Goal: Task Accomplishment & Management: Manage account settings

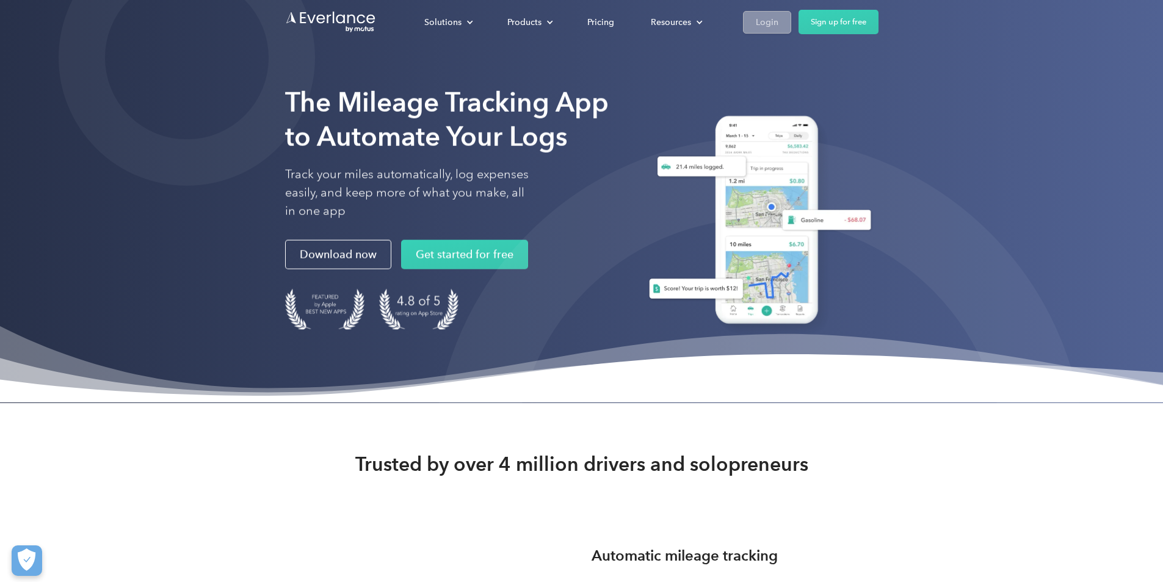
click at [778, 24] on div "Login" at bounding box center [766, 22] width 23 height 15
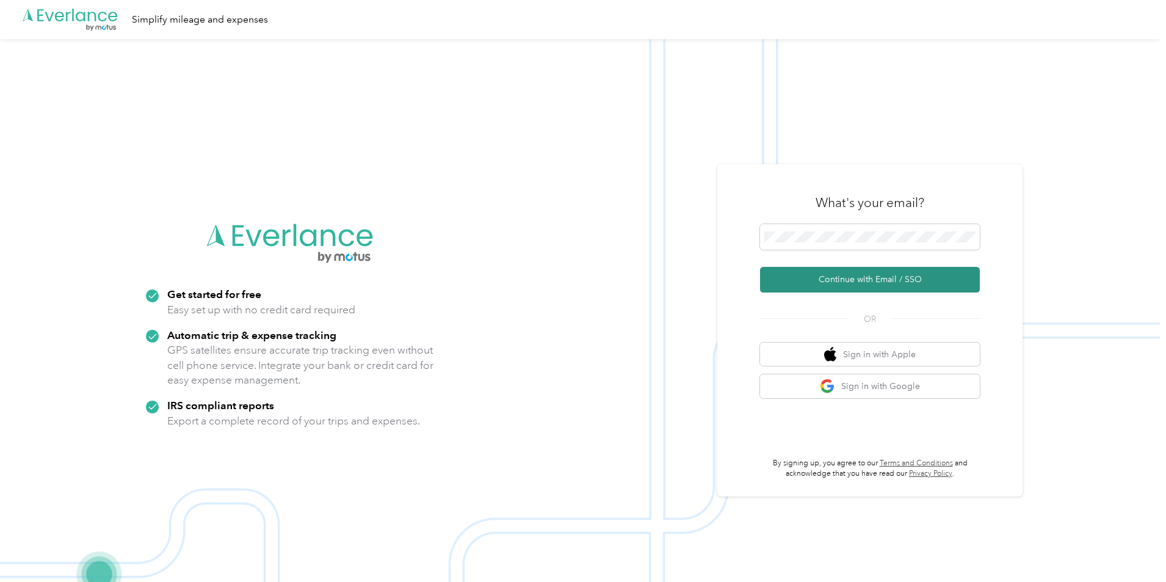
click at [859, 287] on button "Continue with Email / SSO" at bounding box center [870, 280] width 220 height 26
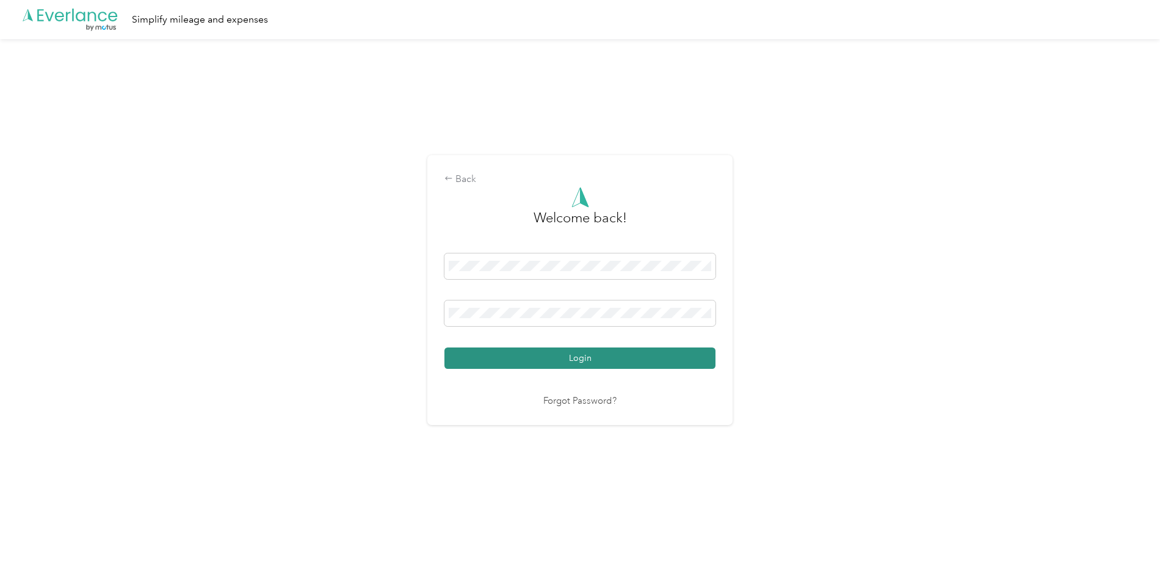
click at [507, 361] on button "Login" at bounding box center [579, 357] width 271 height 21
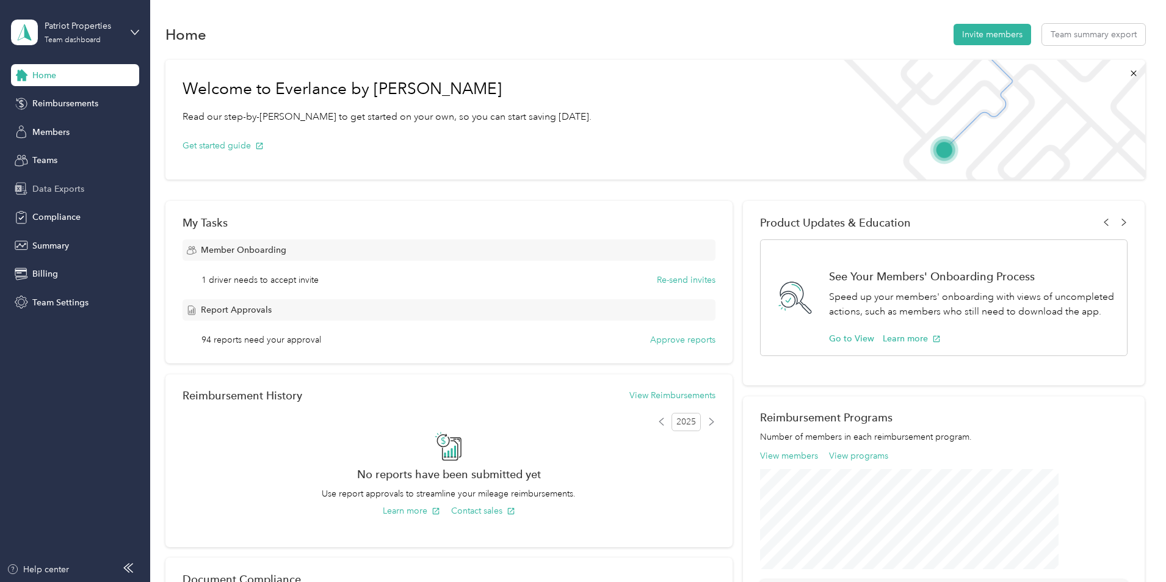
click at [52, 193] on span "Data Exports" at bounding box center [58, 188] width 52 height 13
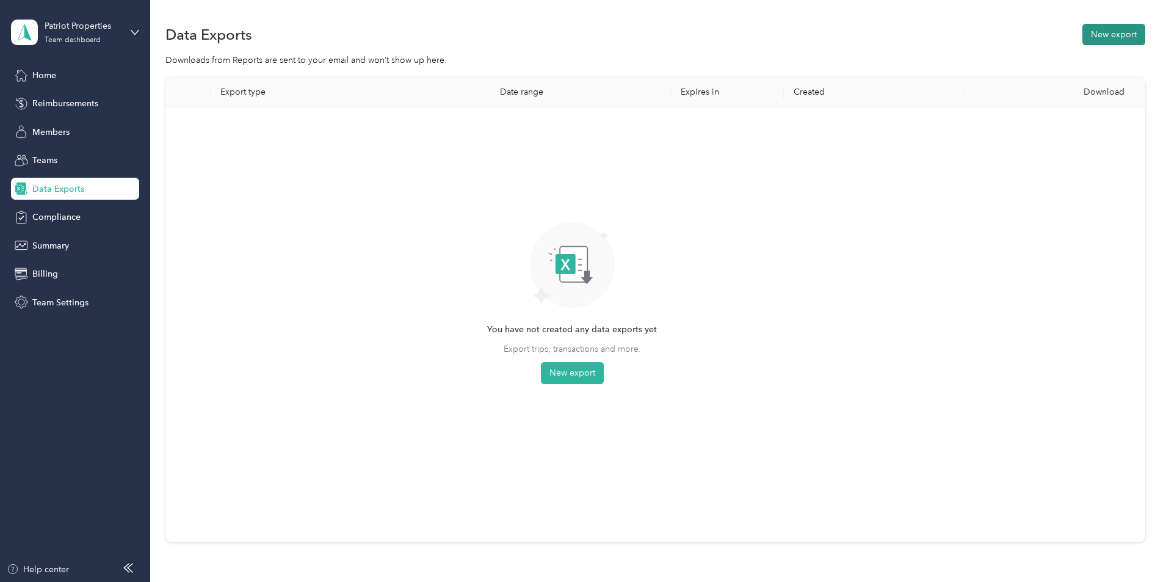
click at [1082, 26] on button "New export" at bounding box center [1113, 34] width 63 height 21
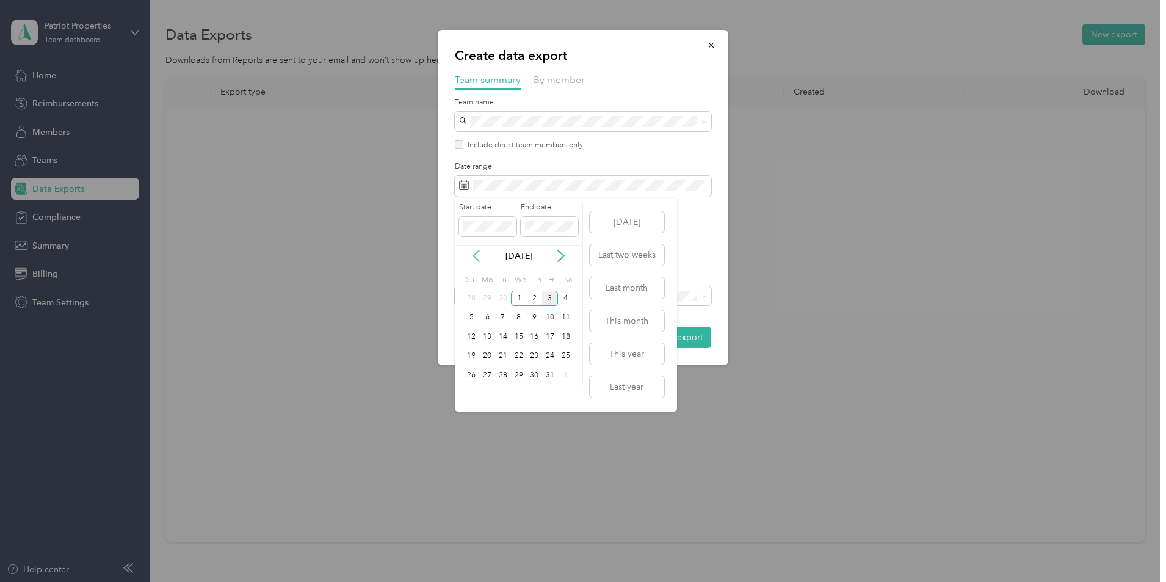
click at [476, 258] on icon at bounding box center [476, 255] width 6 height 11
click at [467, 359] on div "21" at bounding box center [472, 355] width 16 height 15
click at [535, 379] on div "2" at bounding box center [534, 374] width 16 height 15
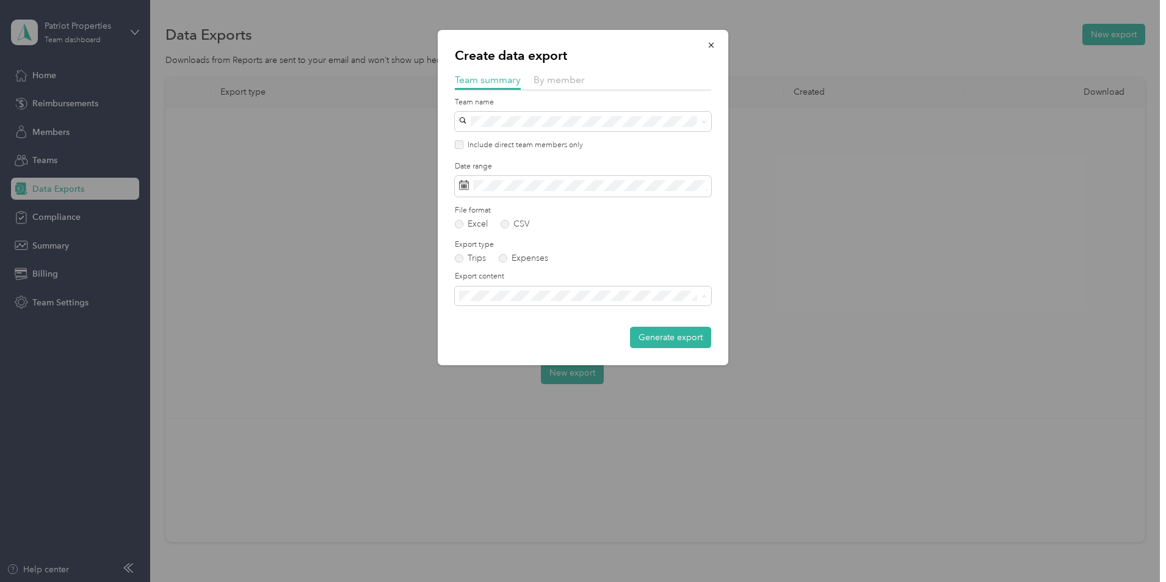
click at [531, 341] on div "Summary and full trips list" at bounding box center [582, 338] width 239 height 13
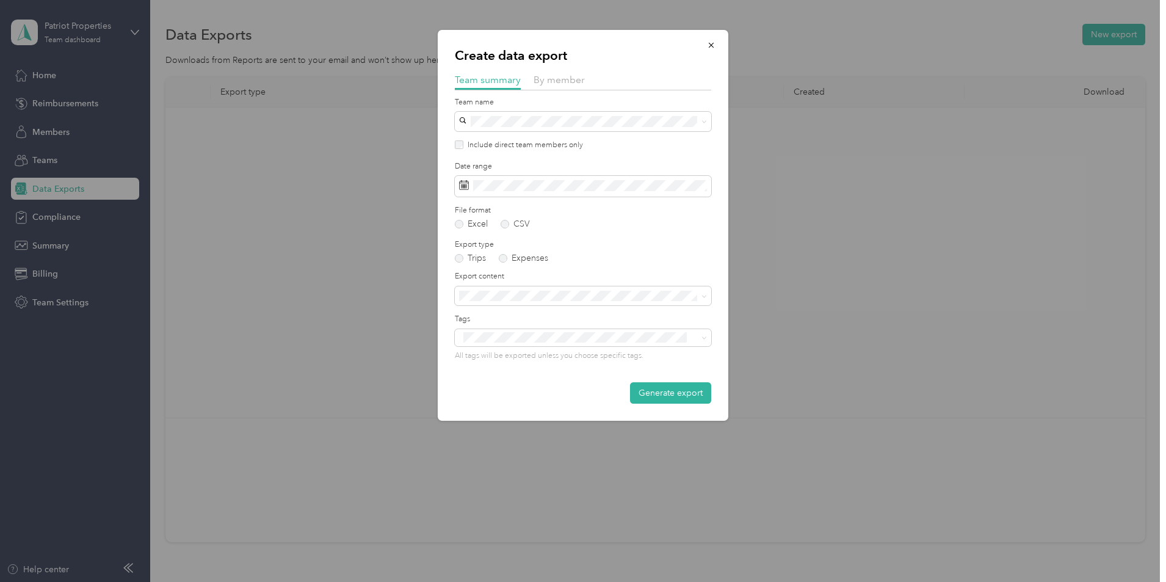
click at [495, 402] on div "Generate export" at bounding box center [583, 392] width 256 height 21
click at [660, 390] on button "Generate export" at bounding box center [670, 392] width 81 height 21
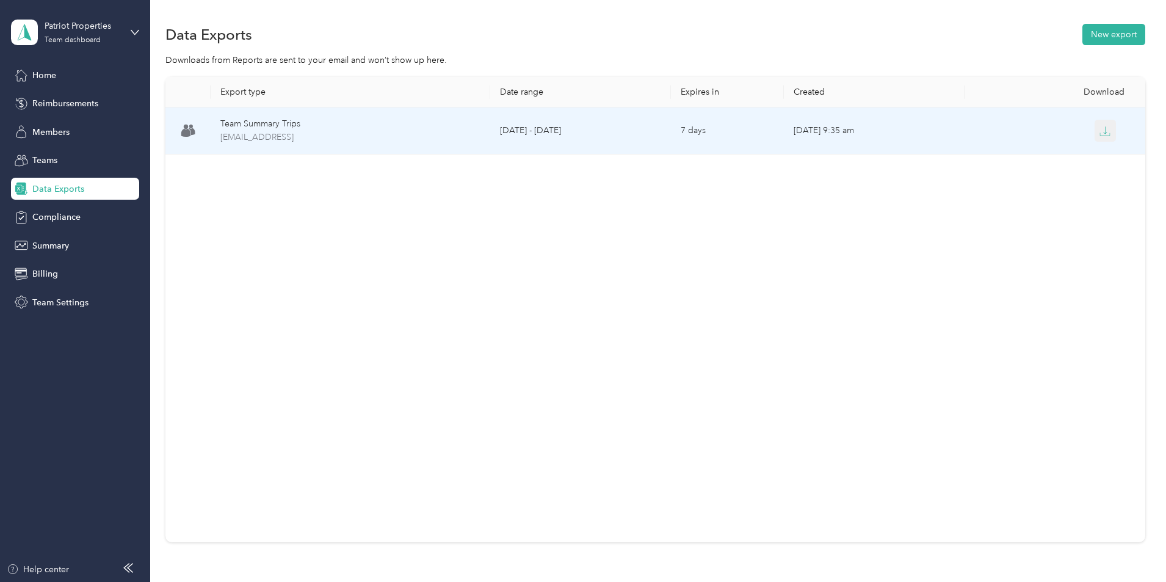
click at [1099, 136] on icon "button" at bounding box center [1104, 131] width 11 height 11
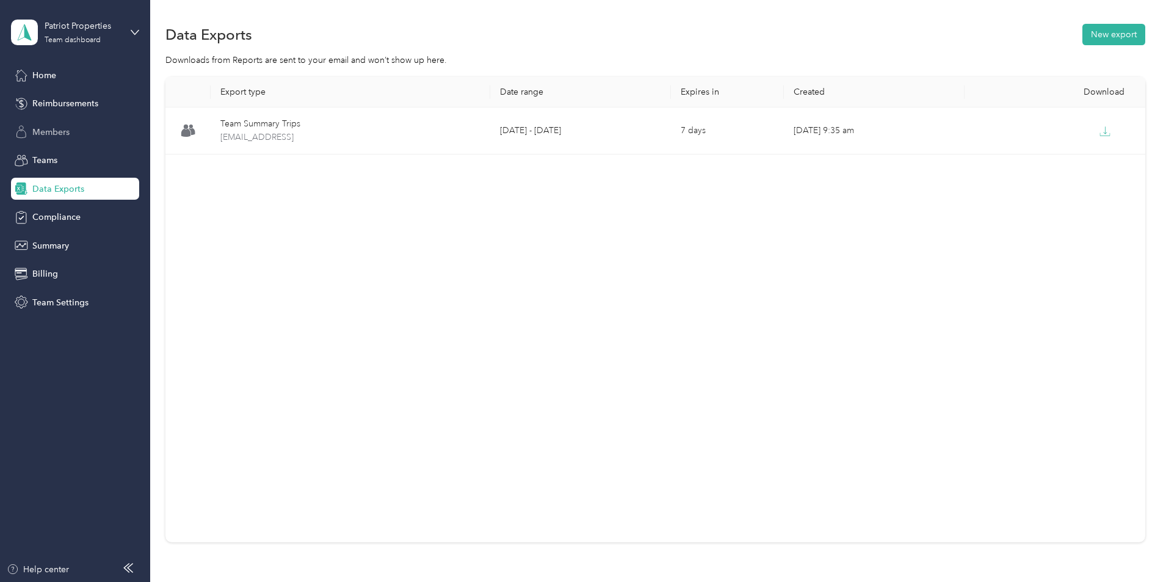
click at [67, 139] on div "Members" at bounding box center [75, 132] width 128 height 22
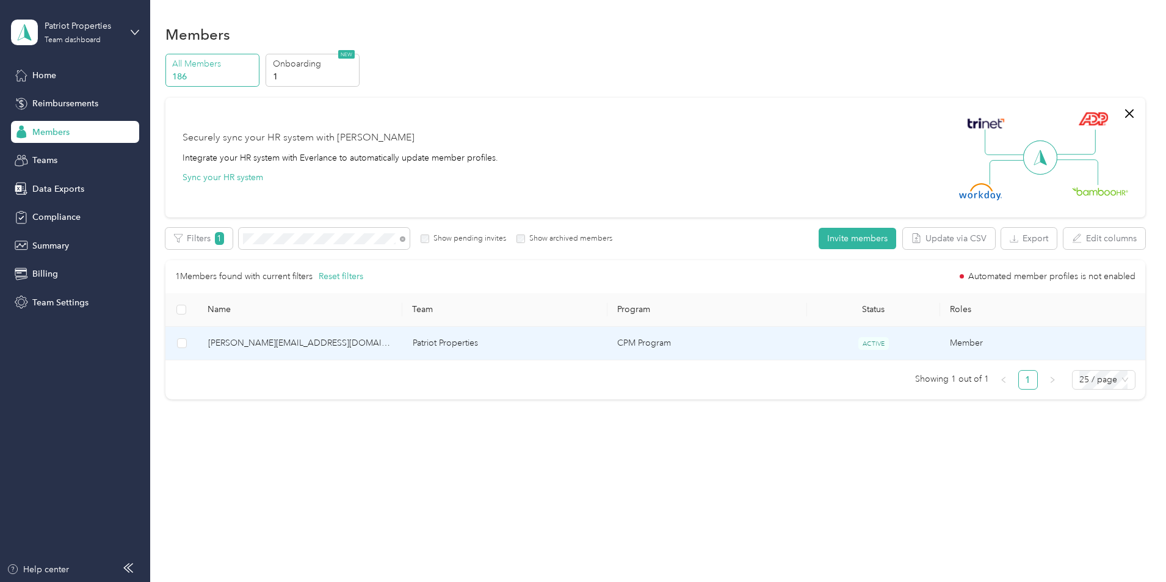
click at [323, 345] on span "[PERSON_NAME][EMAIL_ADDRESS][DOMAIN_NAME]" at bounding box center [300, 342] width 185 height 13
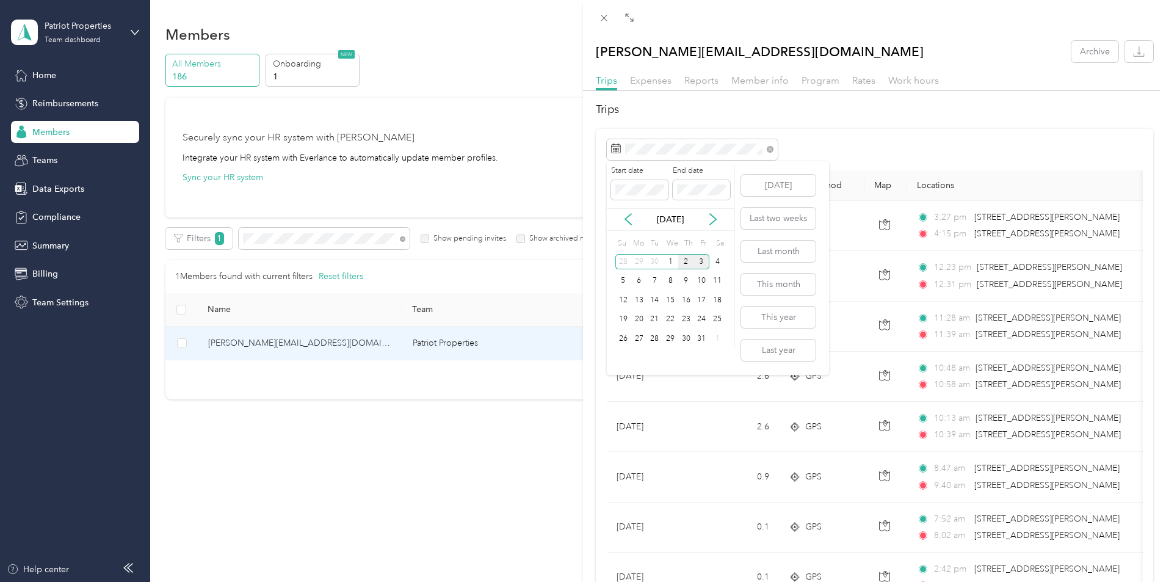
click at [685, 262] on div "2" at bounding box center [686, 261] width 16 height 15
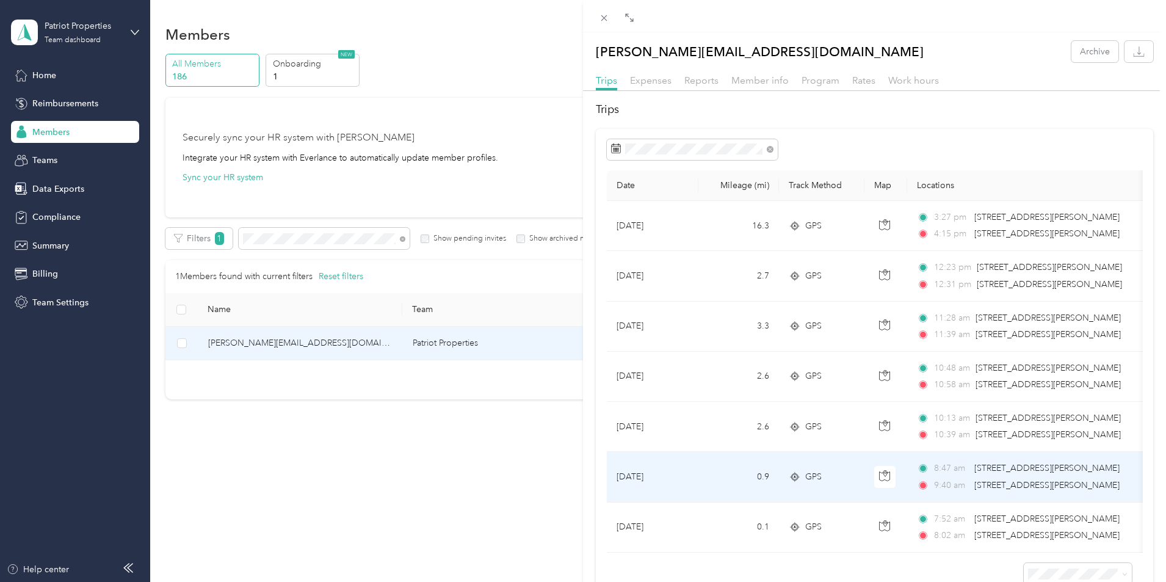
click at [696, 469] on td "[DATE]" at bounding box center [653, 477] width 92 height 50
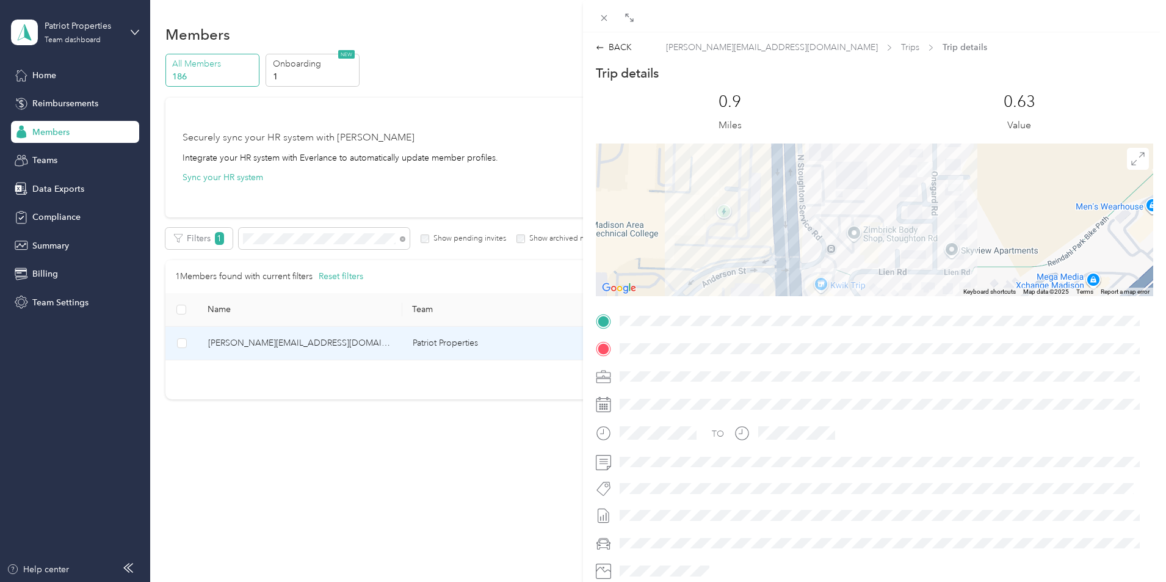
drag, startPoint x: 831, startPoint y: 276, endPoint x: 851, endPoint y: 232, distance: 48.6
click at [845, 241] on div at bounding box center [874, 219] width 557 height 153
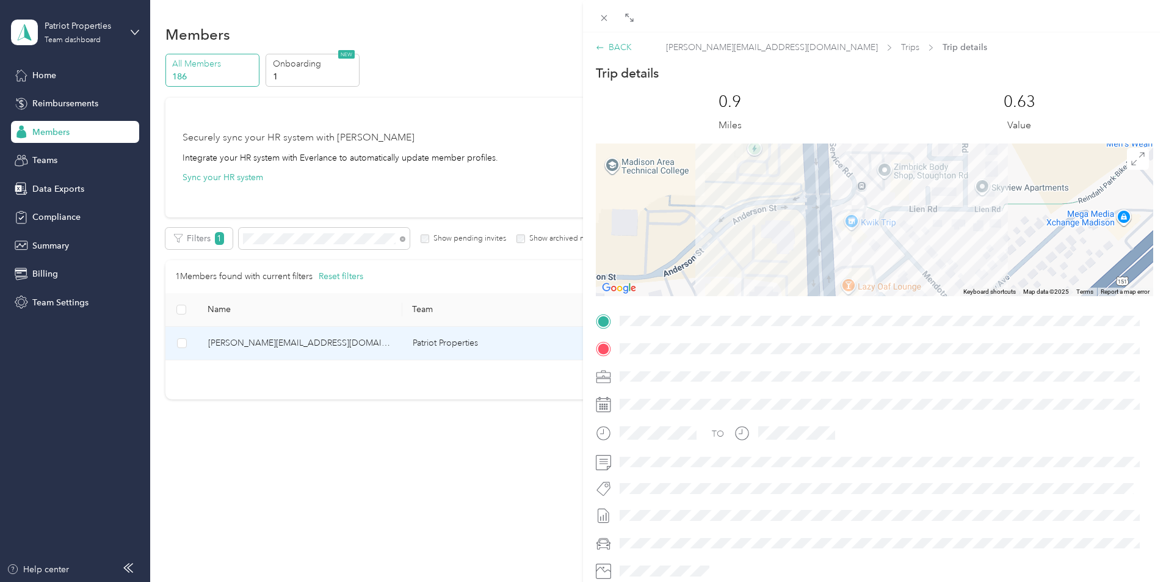
click at [611, 52] on div "BACK" at bounding box center [614, 47] width 36 height 13
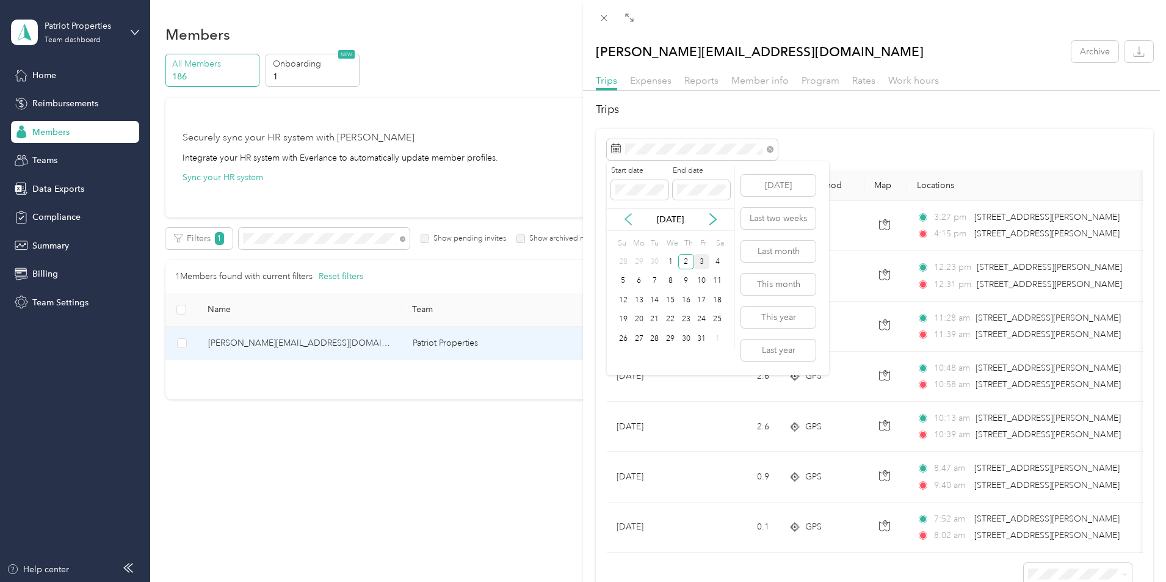
click at [629, 220] on icon at bounding box center [628, 219] width 12 height 12
click at [683, 320] on div "25" at bounding box center [686, 319] width 16 height 15
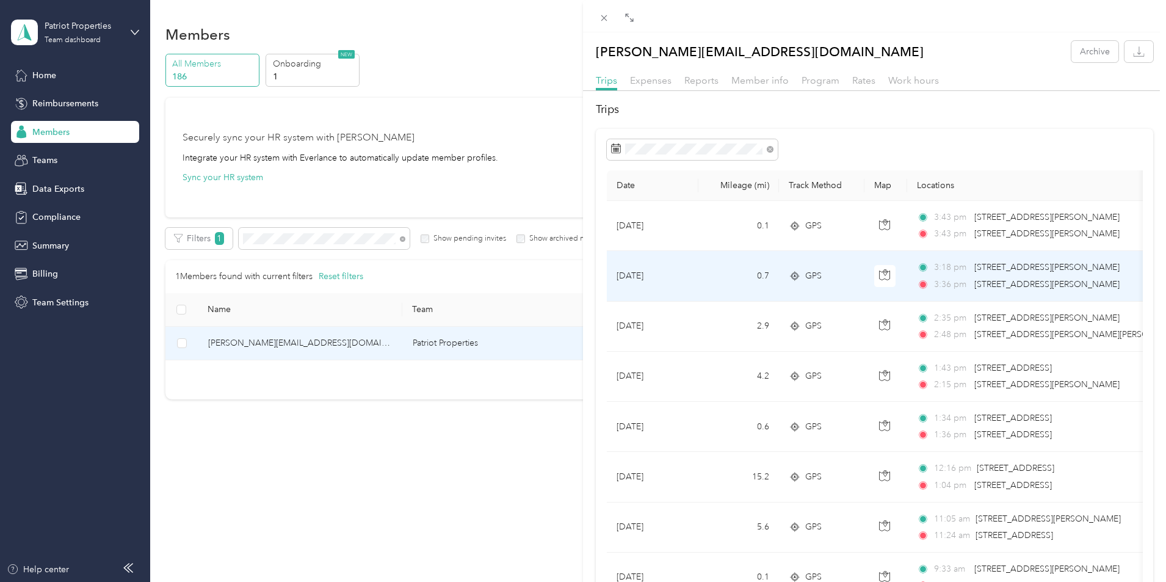
click at [712, 272] on td "0.7" at bounding box center [738, 276] width 81 height 50
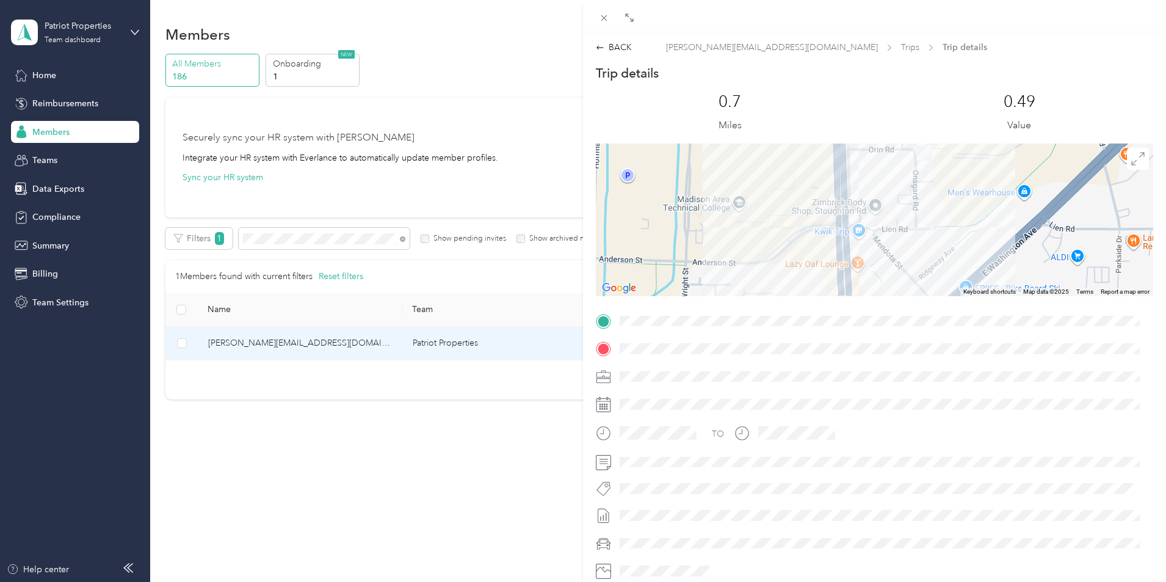
click at [368, 239] on div "BACK [PERSON_NAME][EMAIL_ADDRESS][DOMAIN_NAME] Trips Trip details Trip details …" at bounding box center [583, 291] width 1166 height 582
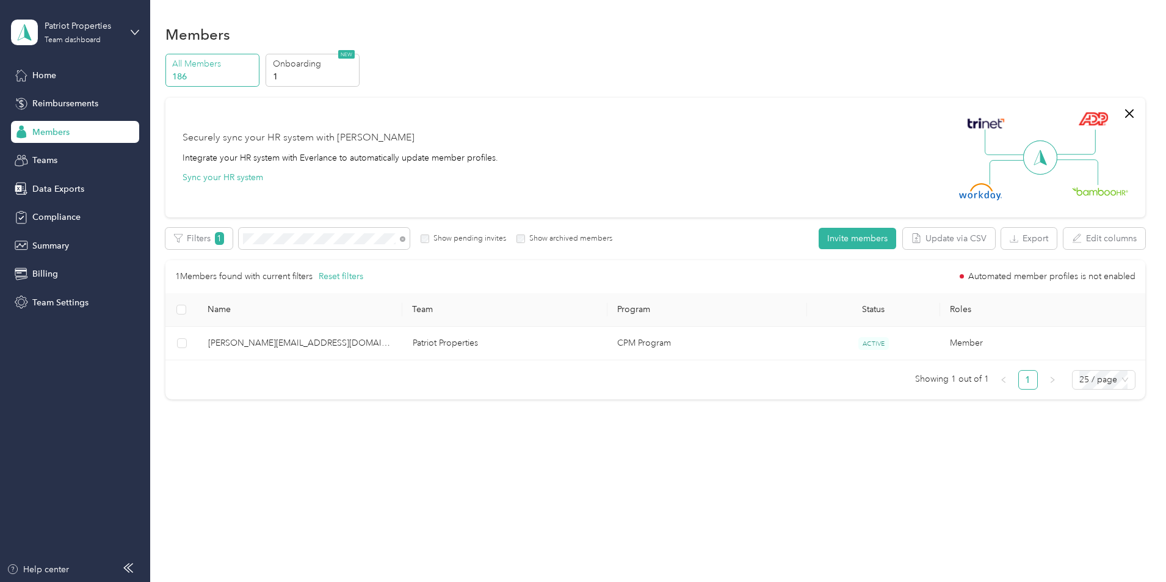
click at [352, 234] on div at bounding box center [583, 291] width 1166 height 582
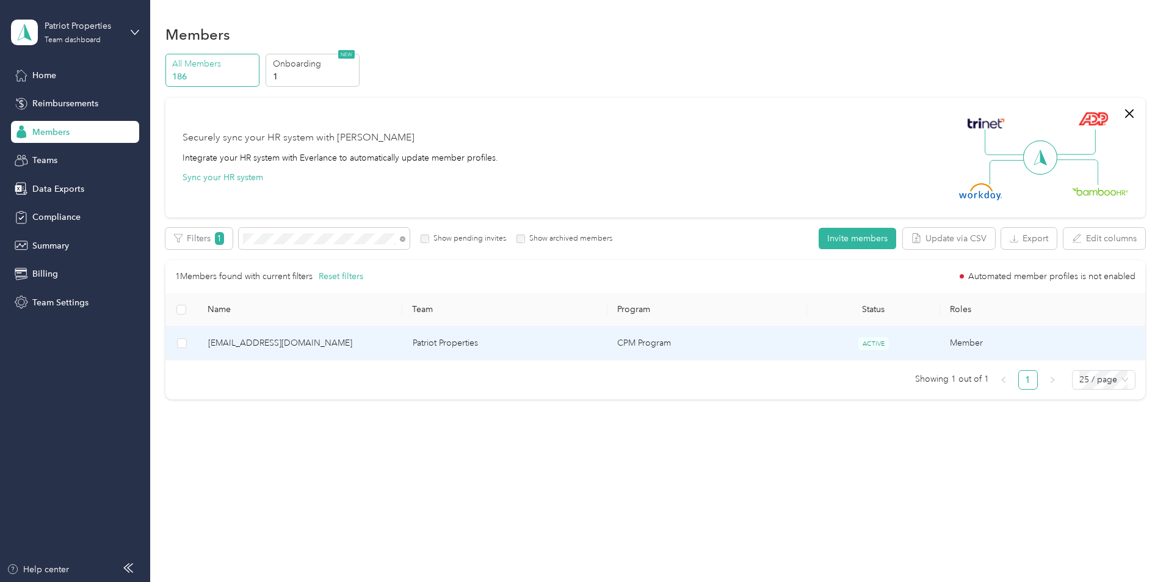
click at [377, 348] on span "[EMAIL_ADDRESS][DOMAIN_NAME]" at bounding box center [300, 342] width 185 height 13
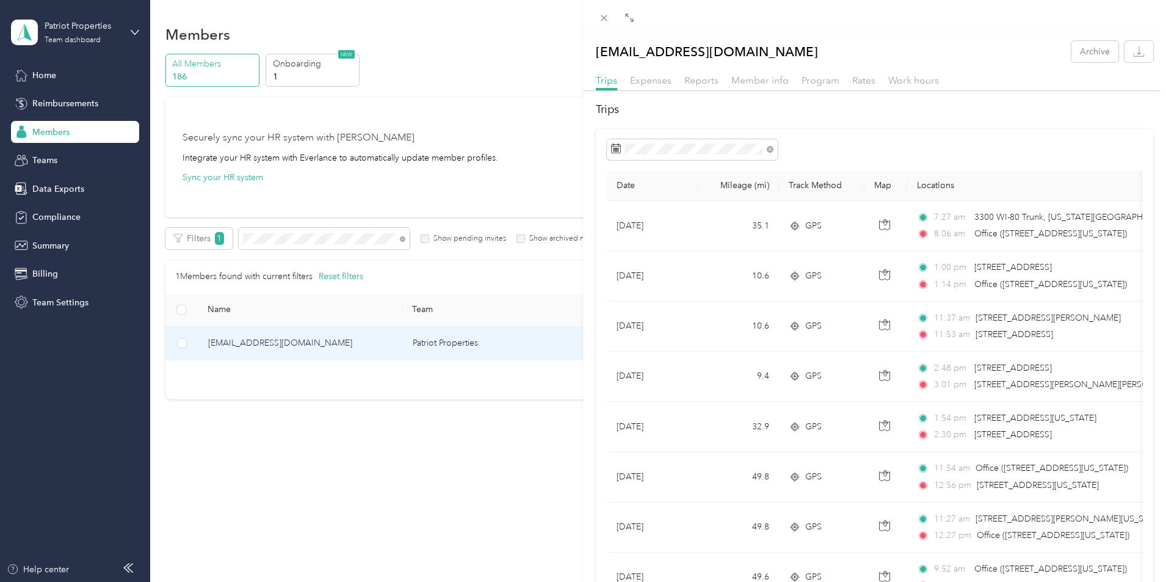
drag, startPoint x: 415, startPoint y: 220, endPoint x: 361, endPoint y: 237, distance: 56.4
click at [399, 231] on div "[EMAIL_ADDRESS][DOMAIN_NAME] Archive Trips Expenses Reports Member info Program…" at bounding box center [583, 291] width 1166 height 582
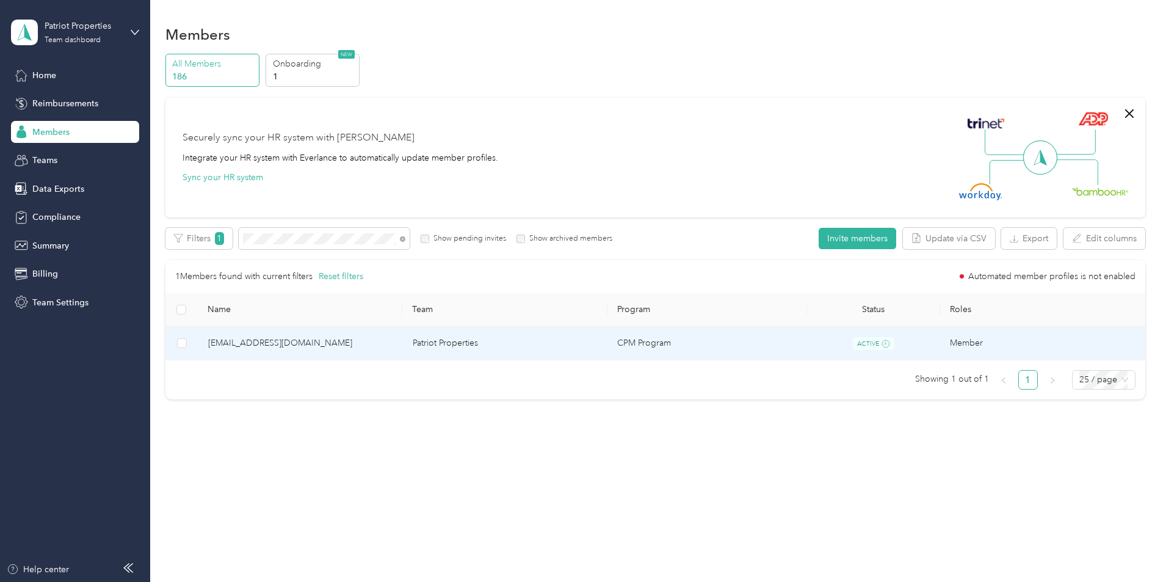
click at [393, 348] on span "[EMAIL_ADDRESS][DOMAIN_NAME]" at bounding box center [300, 342] width 185 height 13
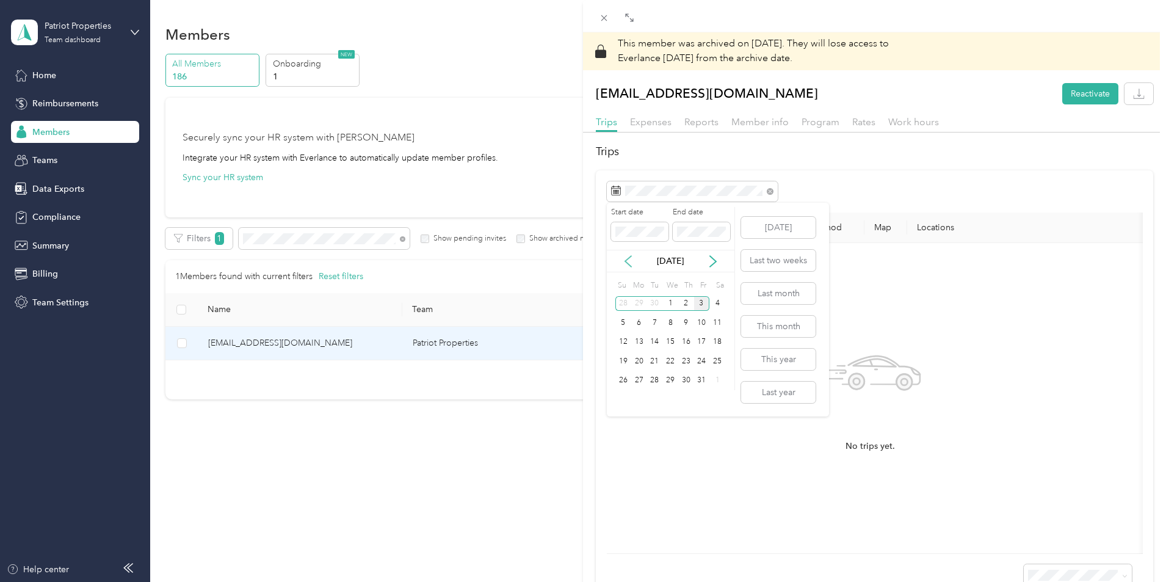
click at [626, 255] on icon at bounding box center [628, 261] width 12 height 12
click at [688, 361] on div "25" at bounding box center [686, 360] width 16 height 15
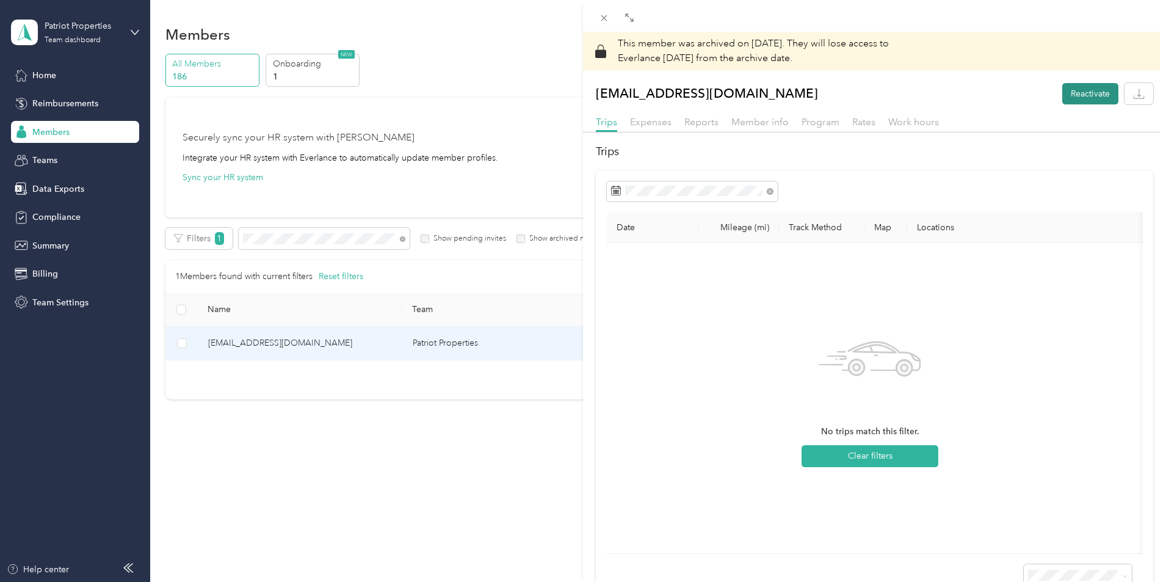
click at [1072, 95] on button "Reactivate" at bounding box center [1090, 93] width 56 height 21
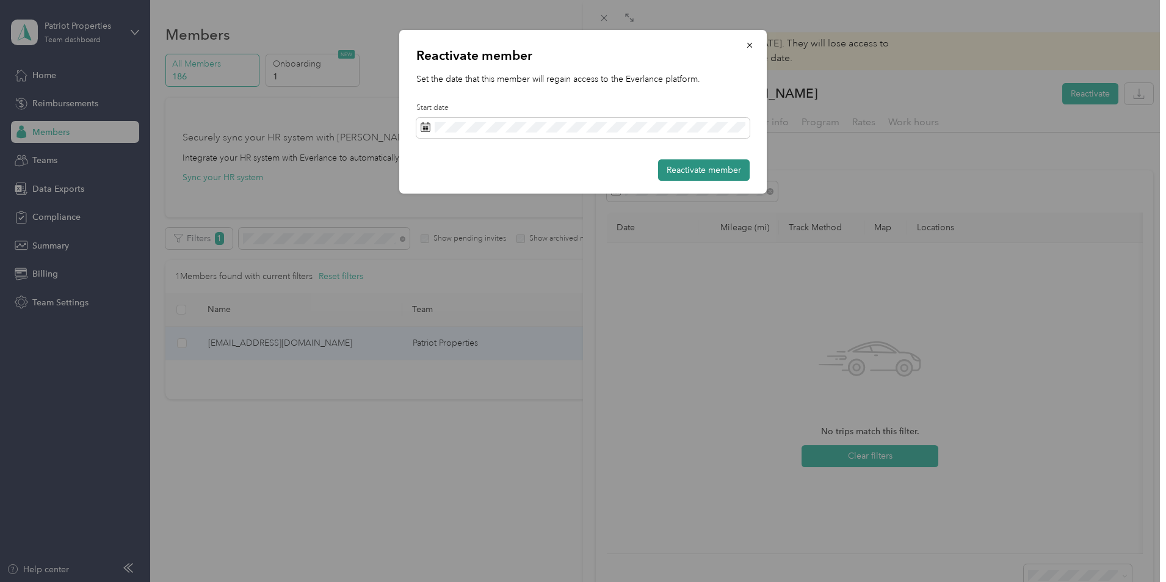
click at [723, 167] on button "Reactivate member" at bounding box center [704, 169] width 92 height 21
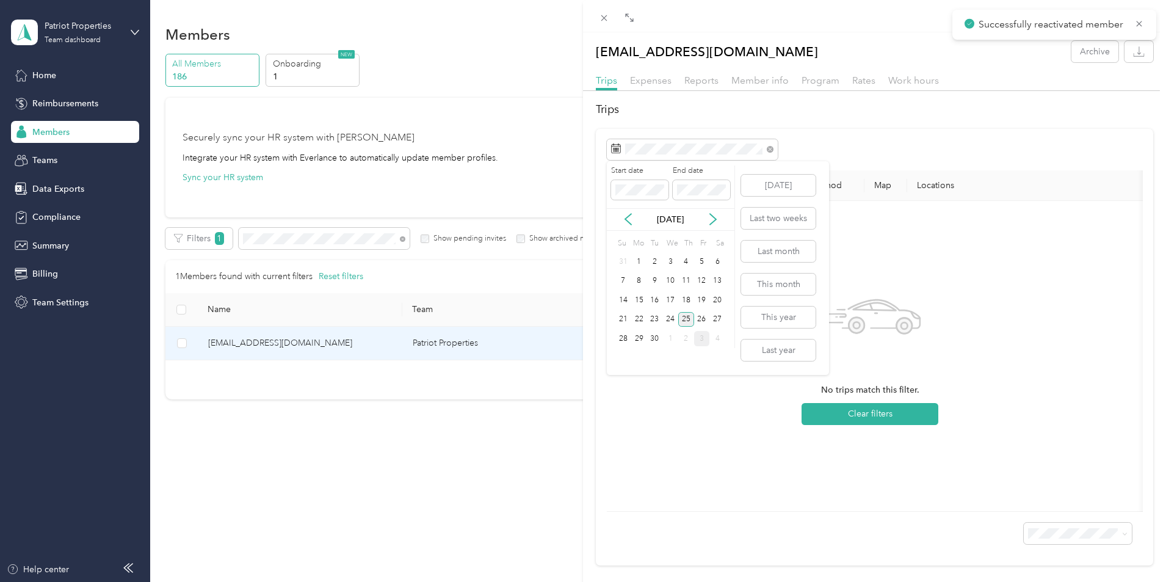
click at [682, 319] on div "25" at bounding box center [686, 319] width 16 height 15
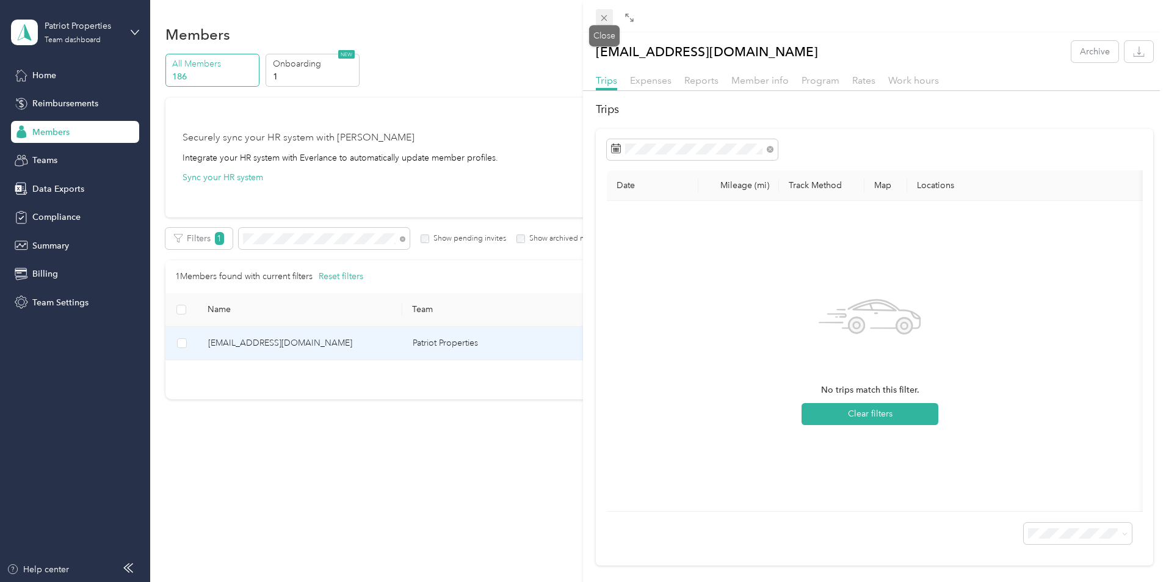
click at [600, 20] on icon at bounding box center [604, 18] width 10 height 10
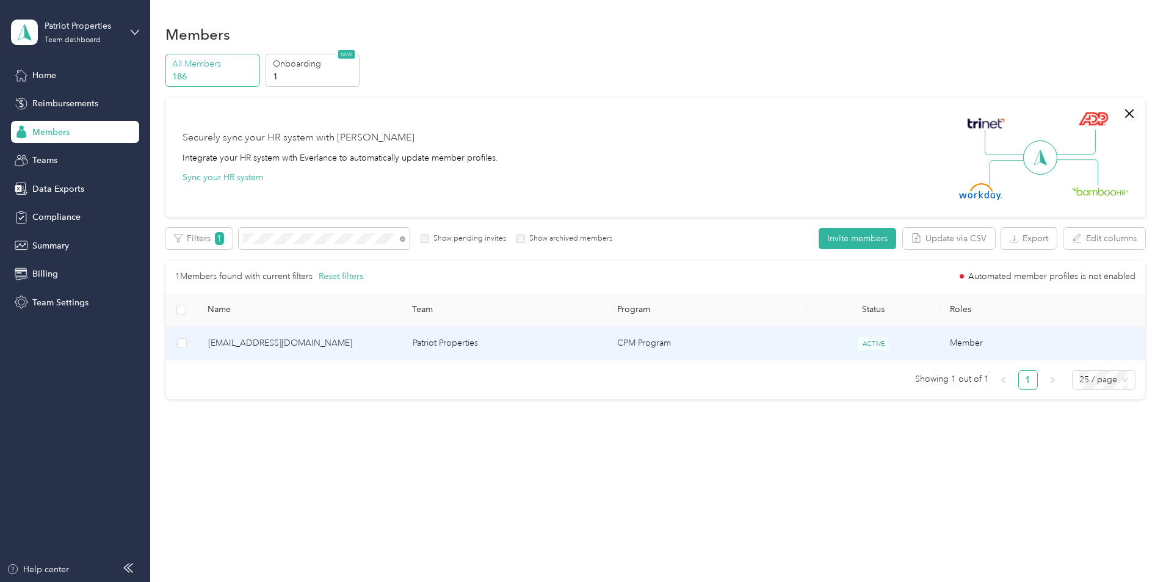
click at [356, 346] on span "[EMAIL_ADDRESS][DOMAIN_NAME]" at bounding box center [300, 342] width 185 height 13
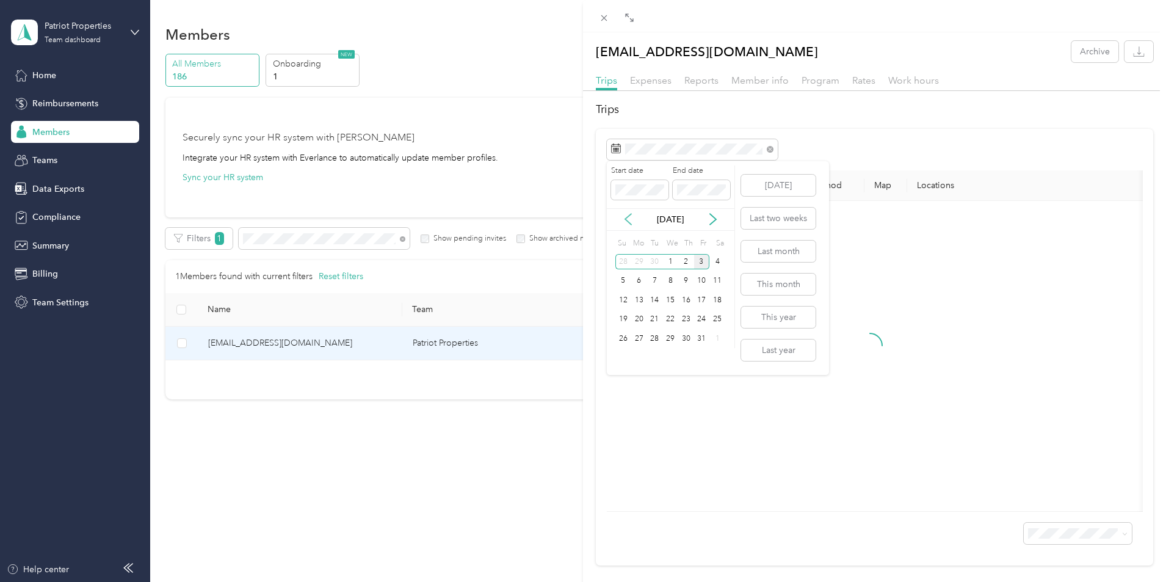
click at [627, 215] on icon at bounding box center [628, 219] width 12 height 12
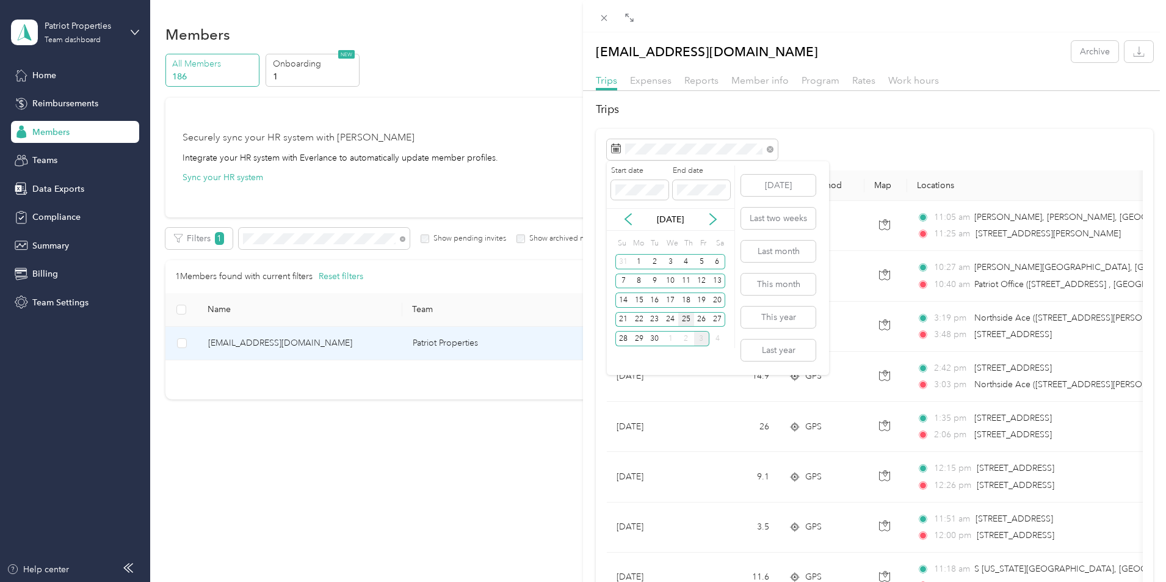
click at [686, 325] on div "25" at bounding box center [686, 319] width 16 height 15
click at [685, 319] on div "25" at bounding box center [686, 319] width 16 height 15
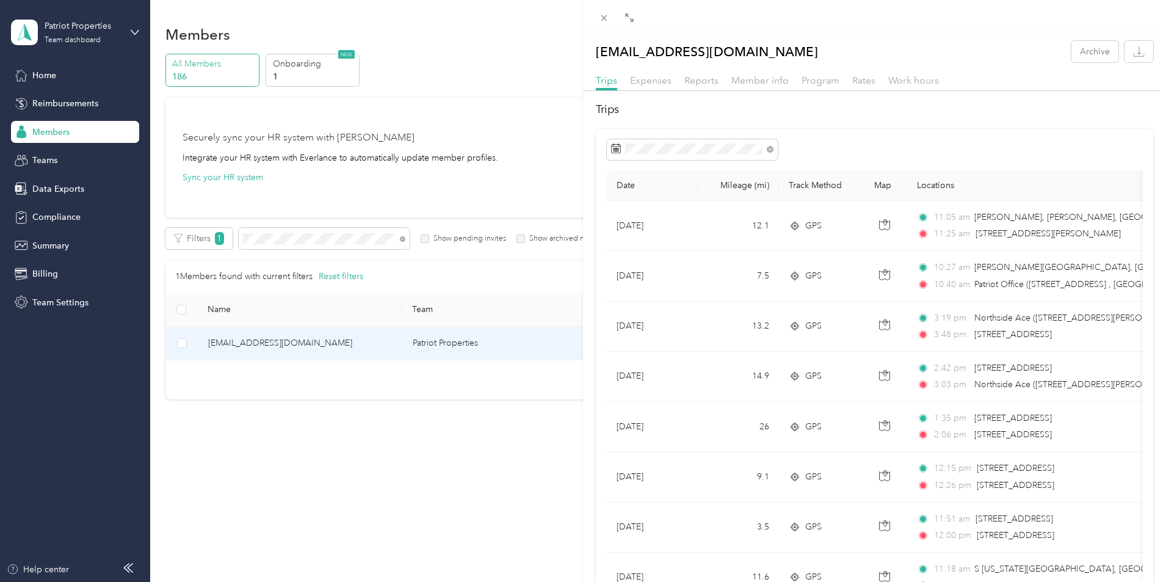
click at [685, 319] on div "25" at bounding box center [686, 319] width 16 height 15
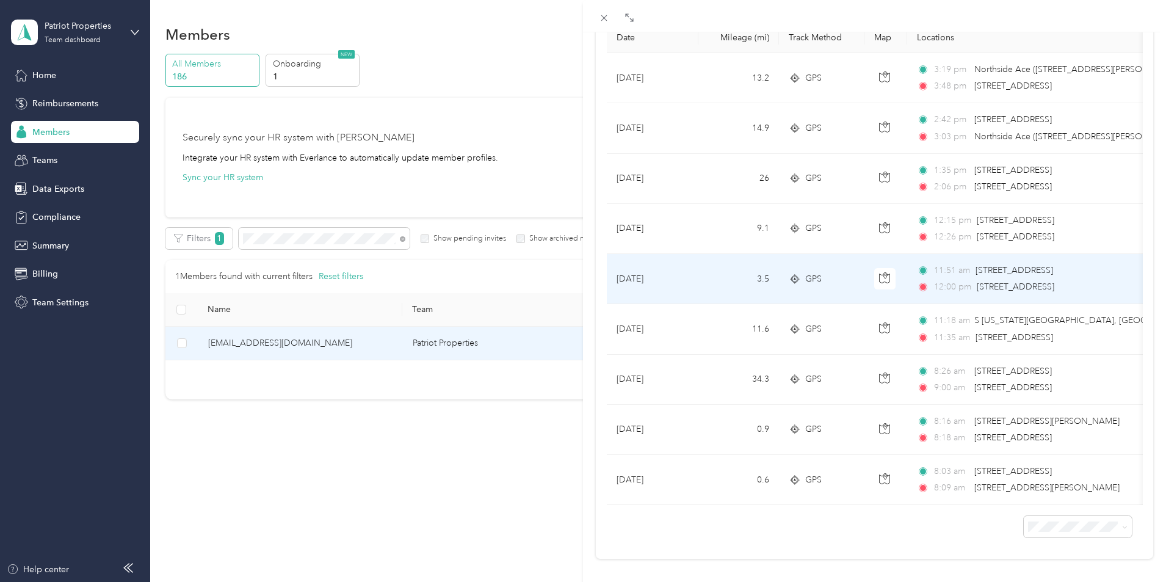
scroll to position [175, 0]
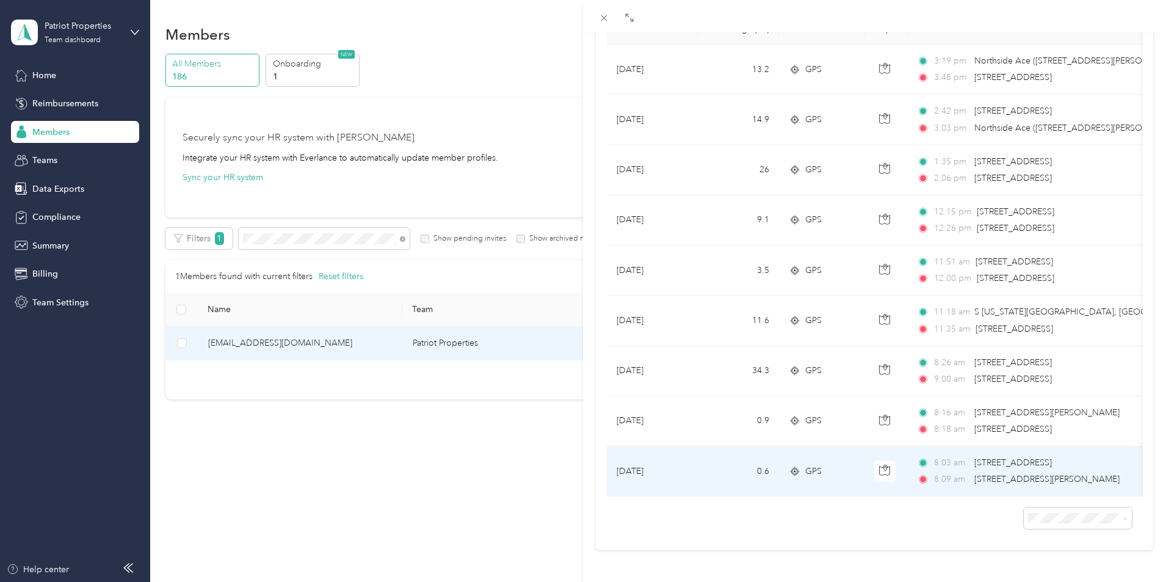
click at [709, 448] on td "0.6" at bounding box center [738, 471] width 81 height 50
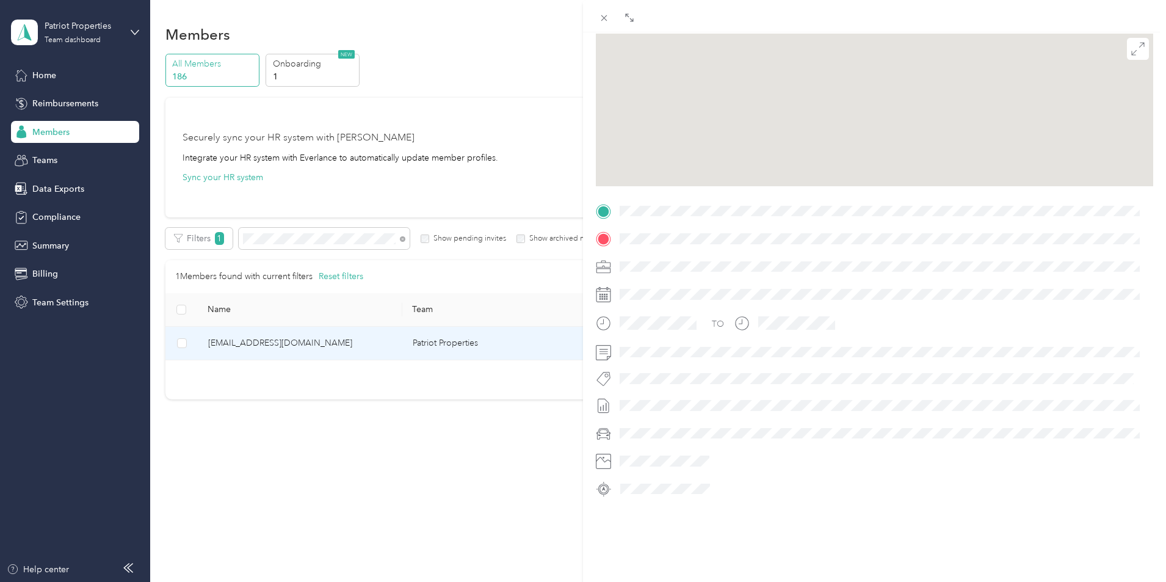
scroll to position [123, 0]
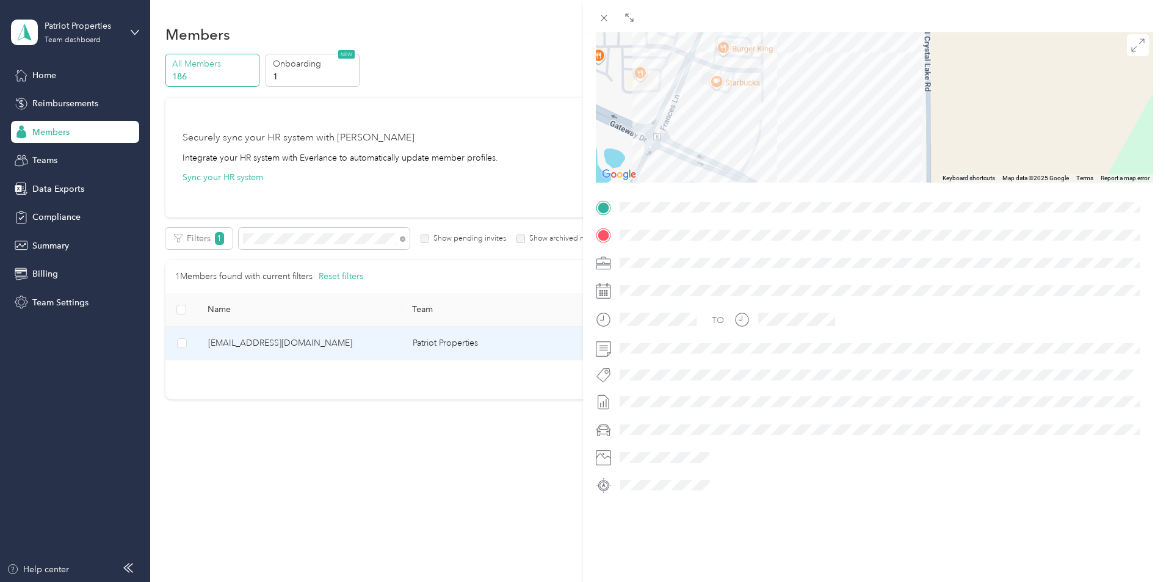
drag, startPoint x: 851, startPoint y: 90, endPoint x: 848, endPoint y: 73, distance: 17.4
click at [848, 77] on div at bounding box center [874, 106] width 557 height 153
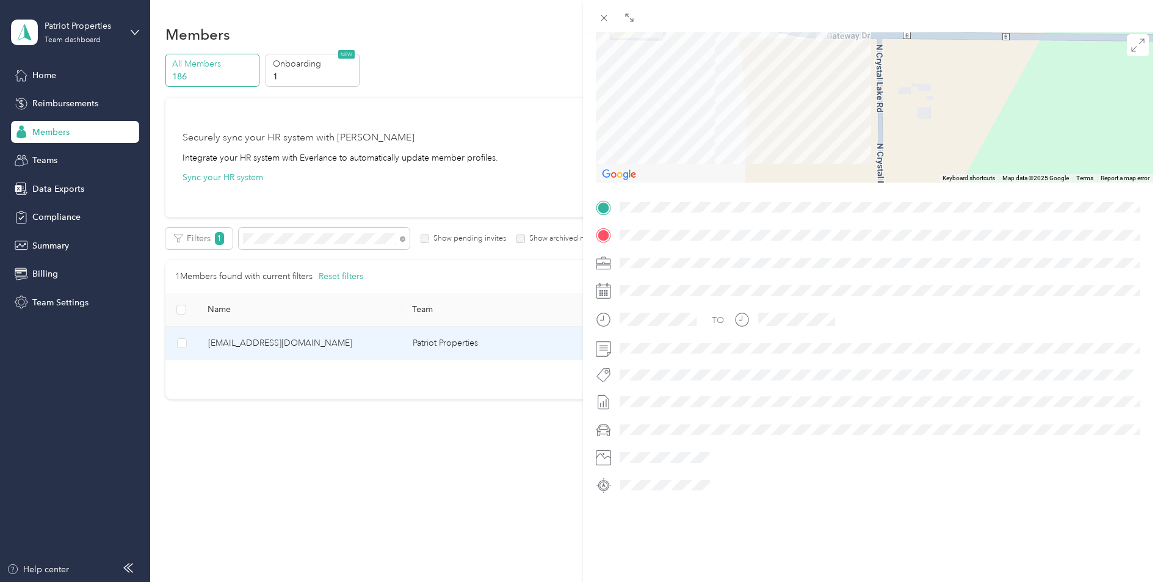
click at [847, 154] on div at bounding box center [874, 106] width 557 height 153
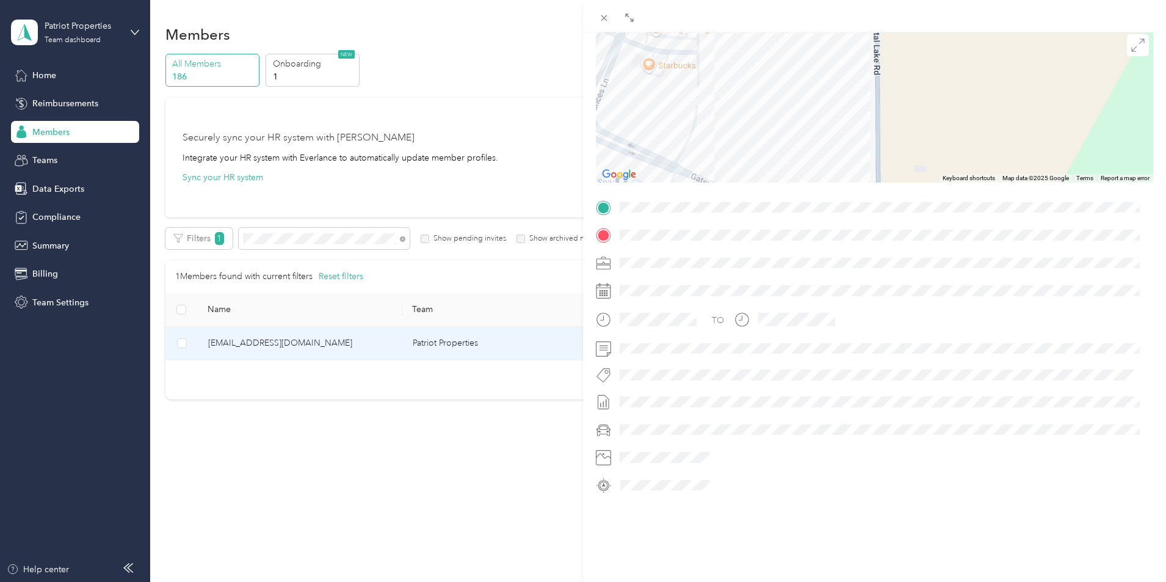
drag, startPoint x: 819, startPoint y: 101, endPoint x: 832, endPoint y: 141, distance: 42.5
click at [832, 141] on div at bounding box center [874, 106] width 557 height 153
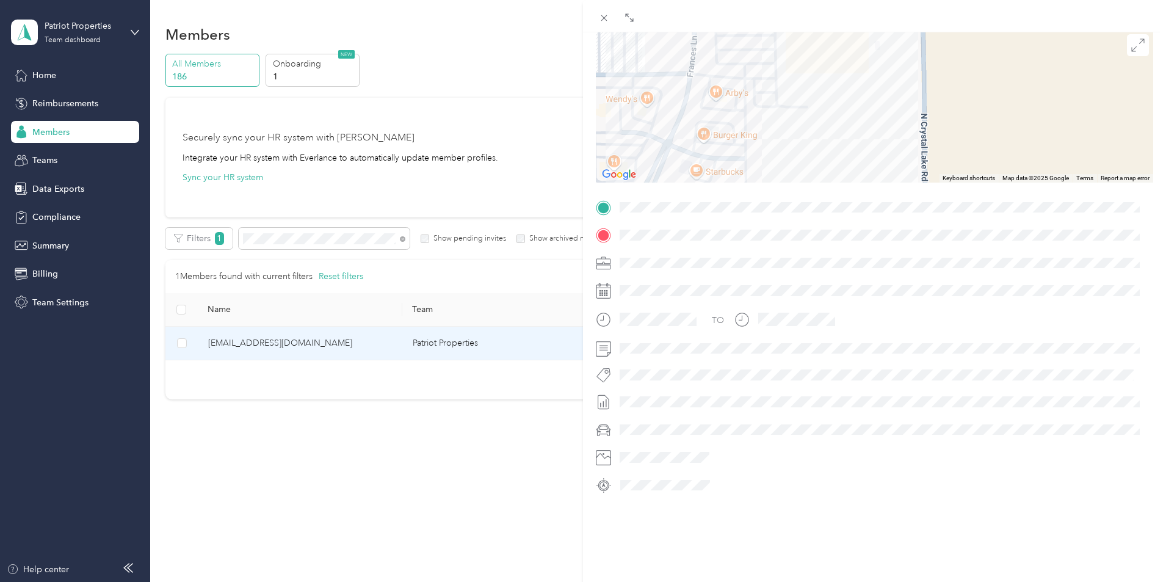
scroll to position [0, 0]
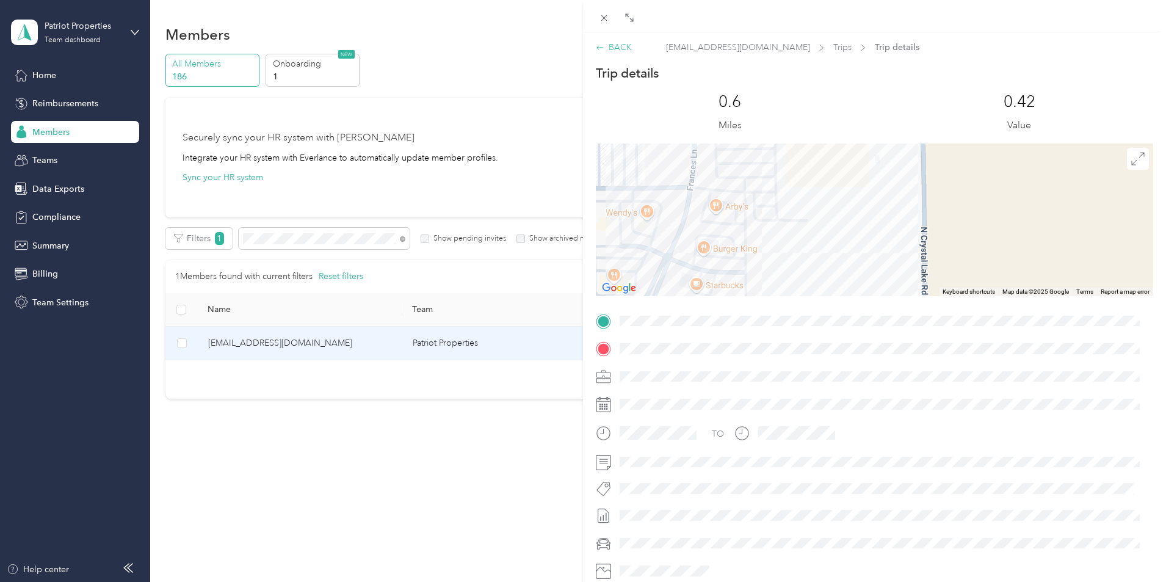
click at [607, 45] on div "BACK" at bounding box center [614, 47] width 36 height 13
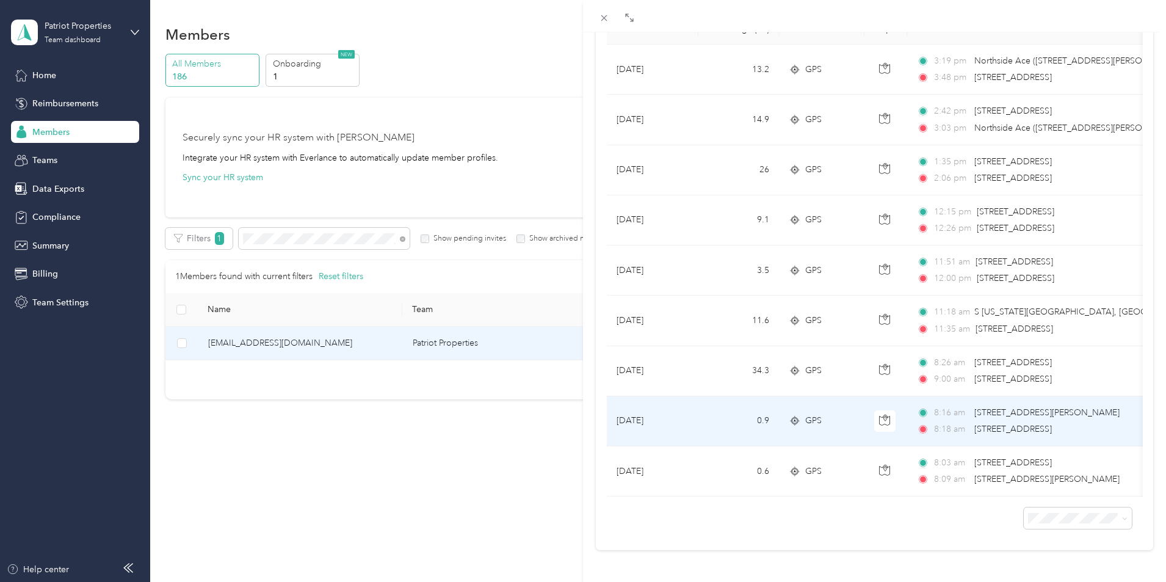
click at [744, 399] on td "0.9" at bounding box center [738, 421] width 81 height 50
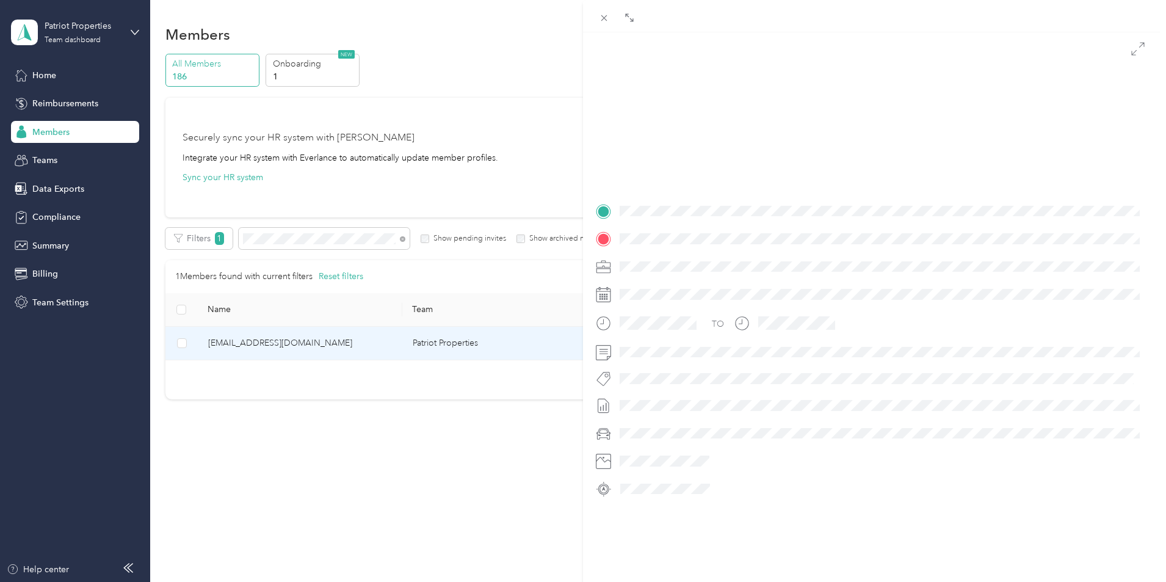
scroll to position [123, 0]
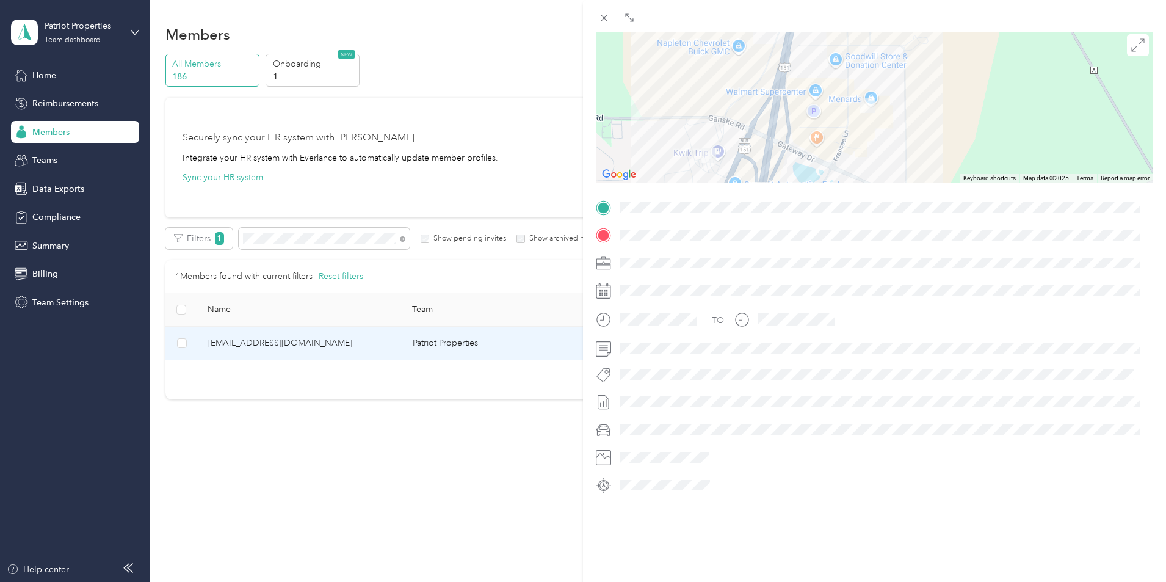
drag, startPoint x: 895, startPoint y: 132, endPoint x: 859, endPoint y: 143, distance: 38.2
click at [859, 143] on div at bounding box center [874, 106] width 557 height 153
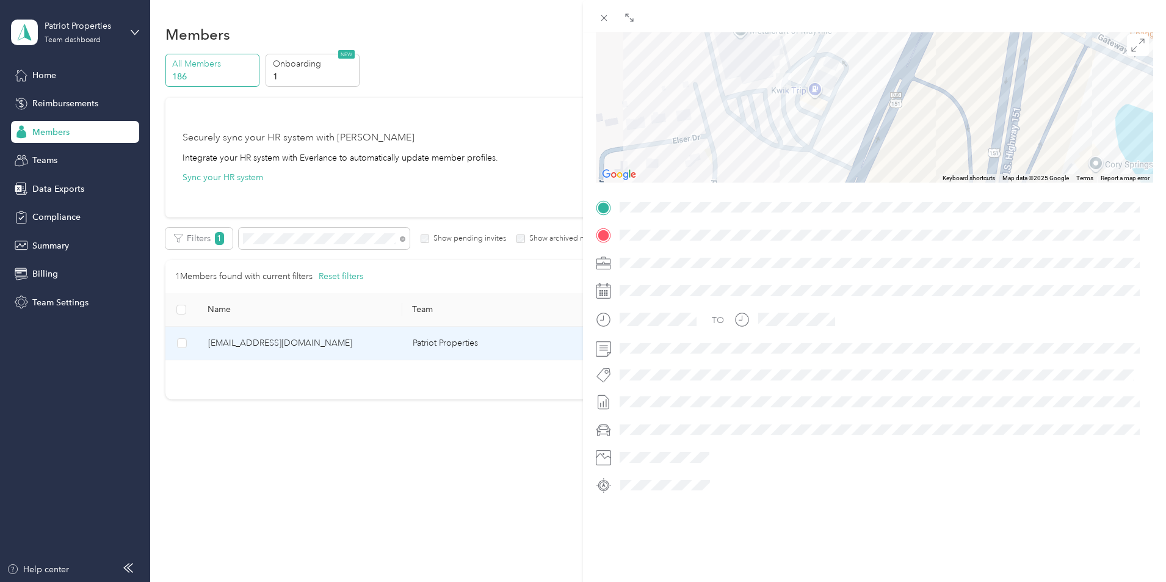
drag, startPoint x: 837, startPoint y: 140, endPoint x: 827, endPoint y: 135, distance: 10.7
click at [836, 142] on div at bounding box center [874, 106] width 557 height 153
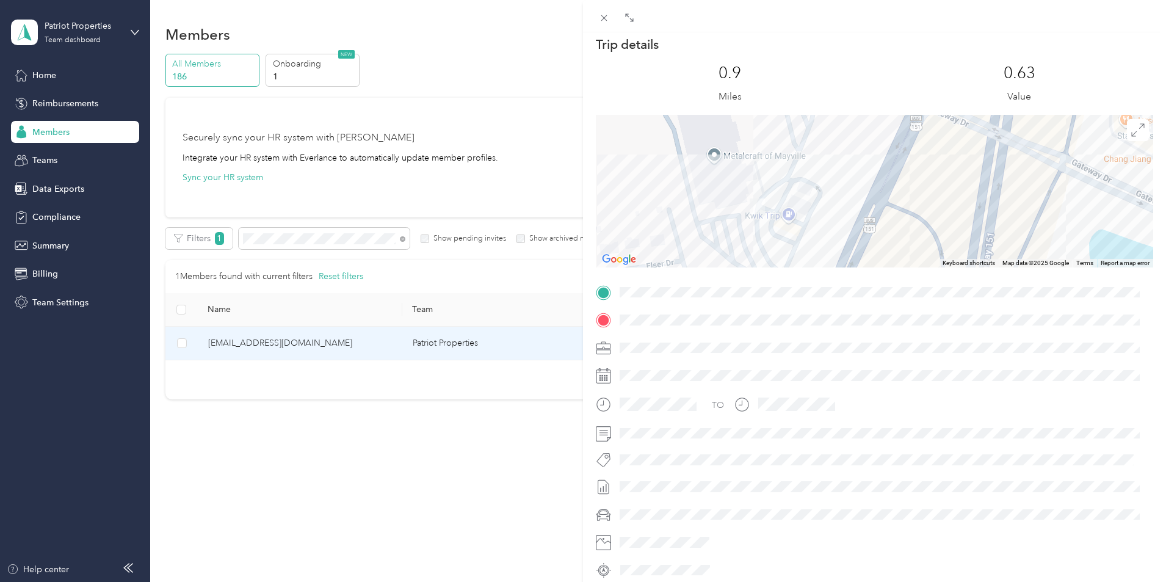
scroll to position [0, 0]
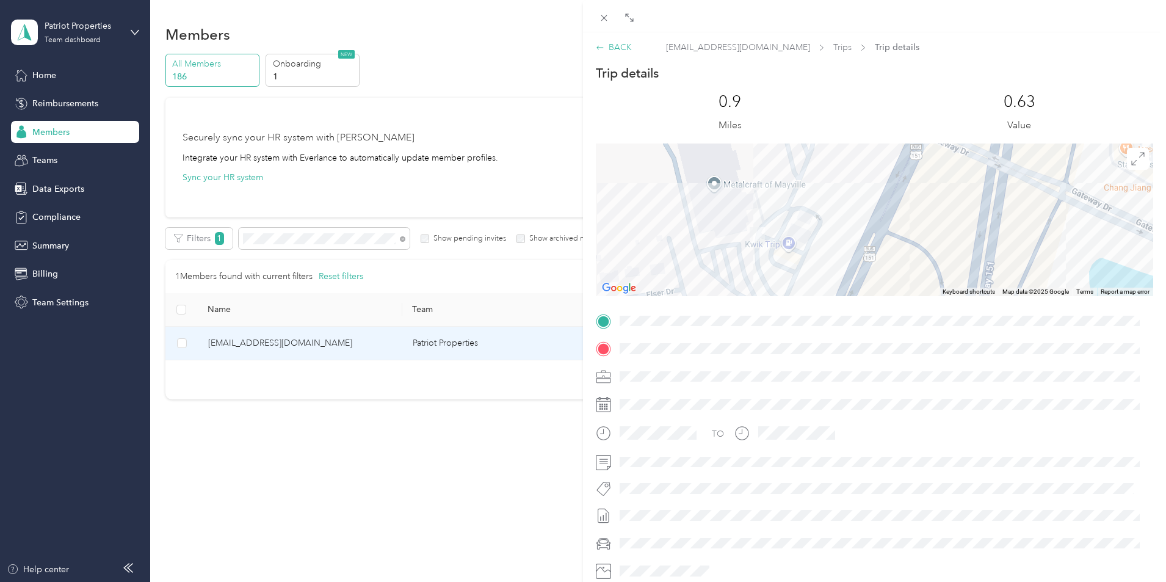
click at [618, 43] on div "BACK" at bounding box center [614, 47] width 36 height 13
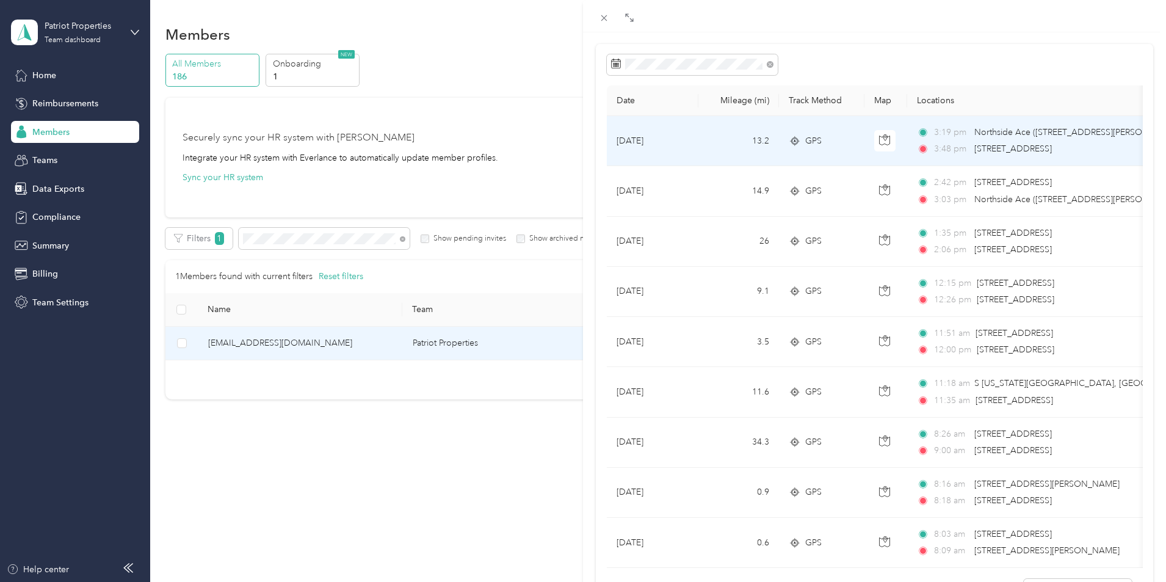
scroll to position [175, 0]
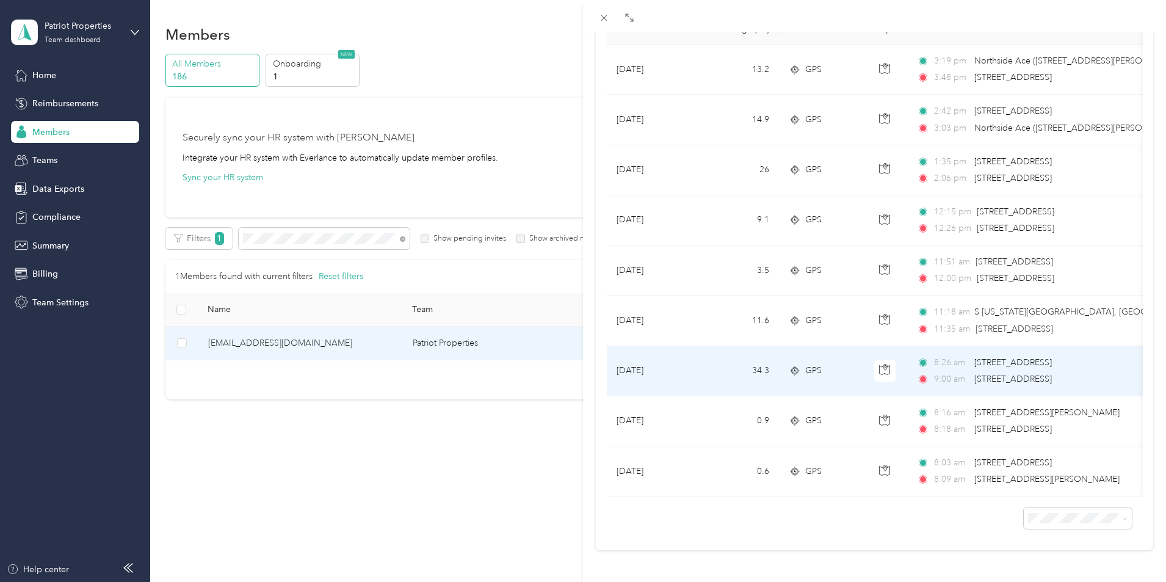
click at [707, 364] on td "34.3" at bounding box center [738, 371] width 81 height 50
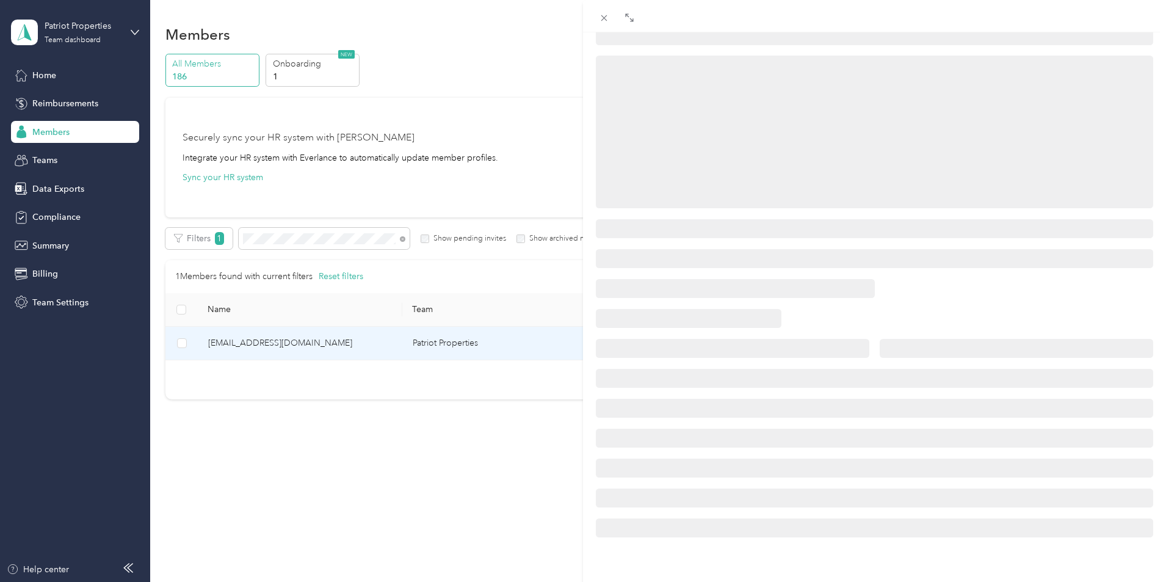
scroll to position [123, 0]
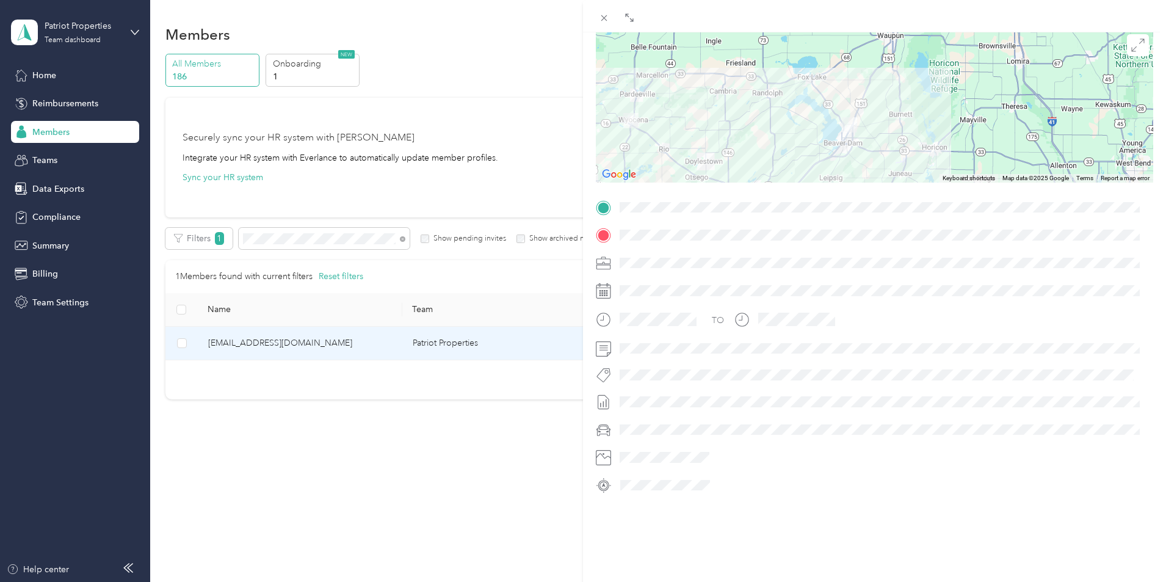
drag, startPoint x: 892, startPoint y: 82, endPoint x: 801, endPoint y: 129, distance: 102.6
click at [801, 129] on div at bounding box center [874, 106] width 557 height 153
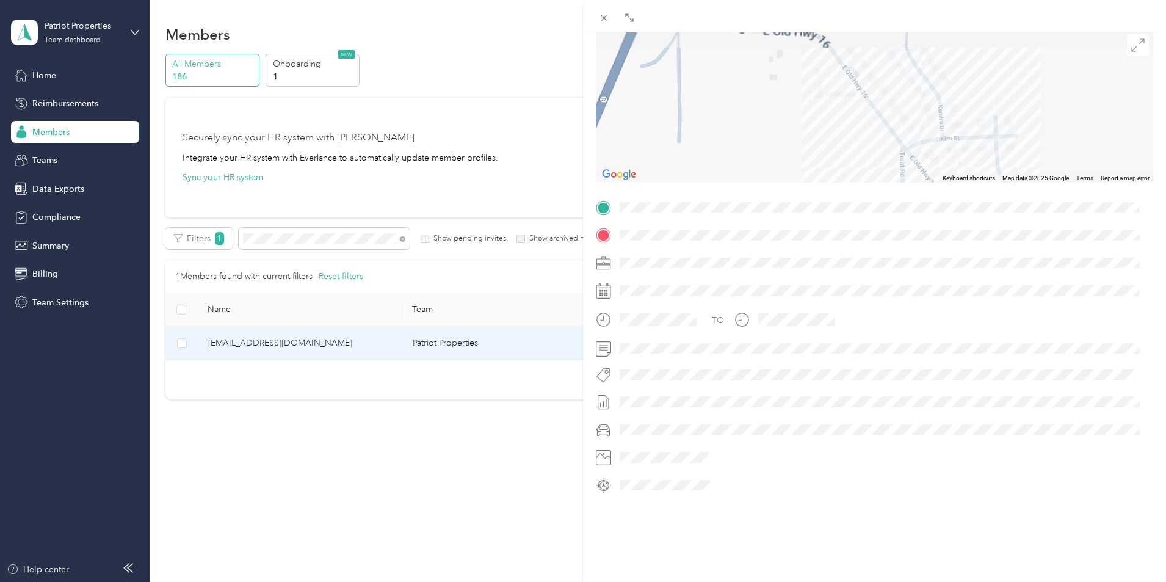
drag, startPoint x: 685, startPoint y: 63, endPoint x: 742, endPoint y: 156, distance: 108.2
click at [741, 152] on div at bounding box center [874, 106] width 557 height 153
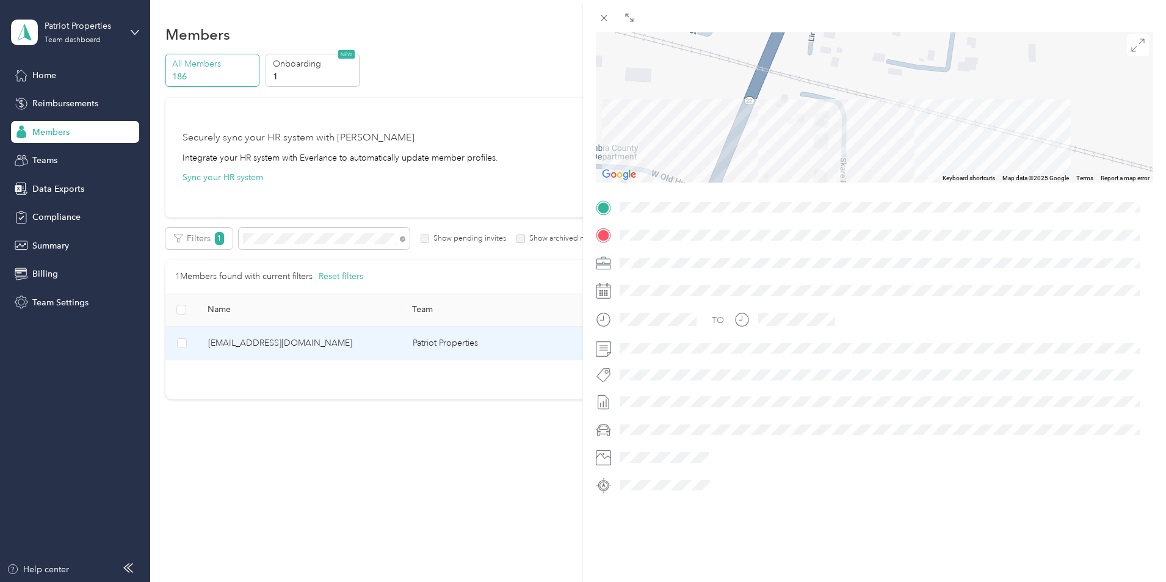
drag, startPoint x: 738, startPoint y: 128, endPoint x: 709, endPoint y: 76, distance: 59.3
click at [709, 76] on div at bounding box center [874, 106] width 557 height 153
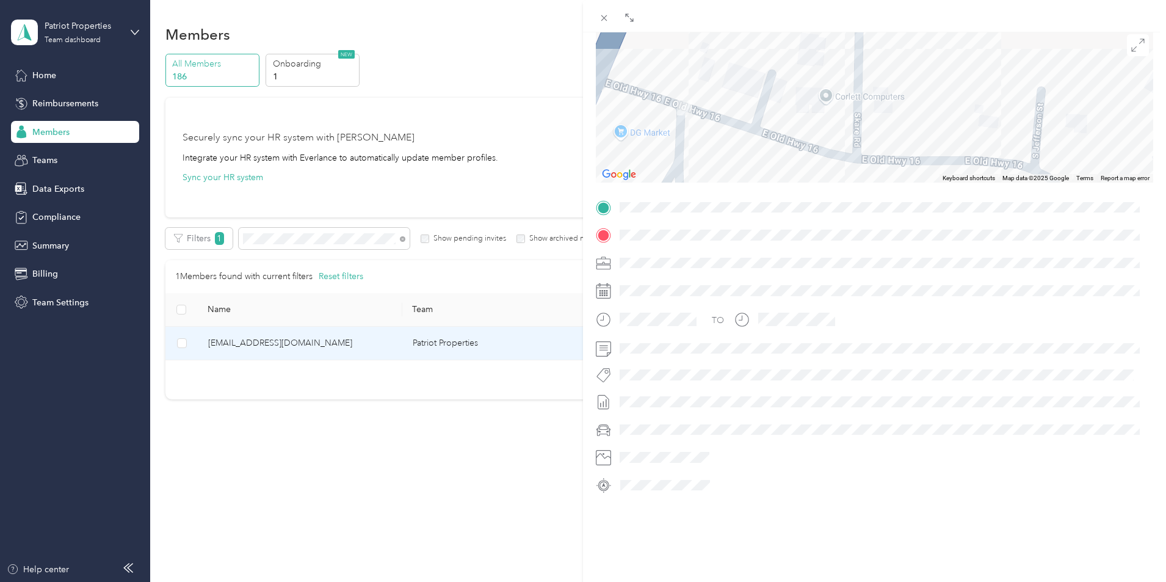
drag, startPoint x: 742, startPoint y: 131, endPoint x: 712, endPoint y: 123, distance: 31.4
click at [712, 123] on div at bounding box center [874, 106] width 557 height 153
